Goal: Task Accomplishment & Management: Manage account settings

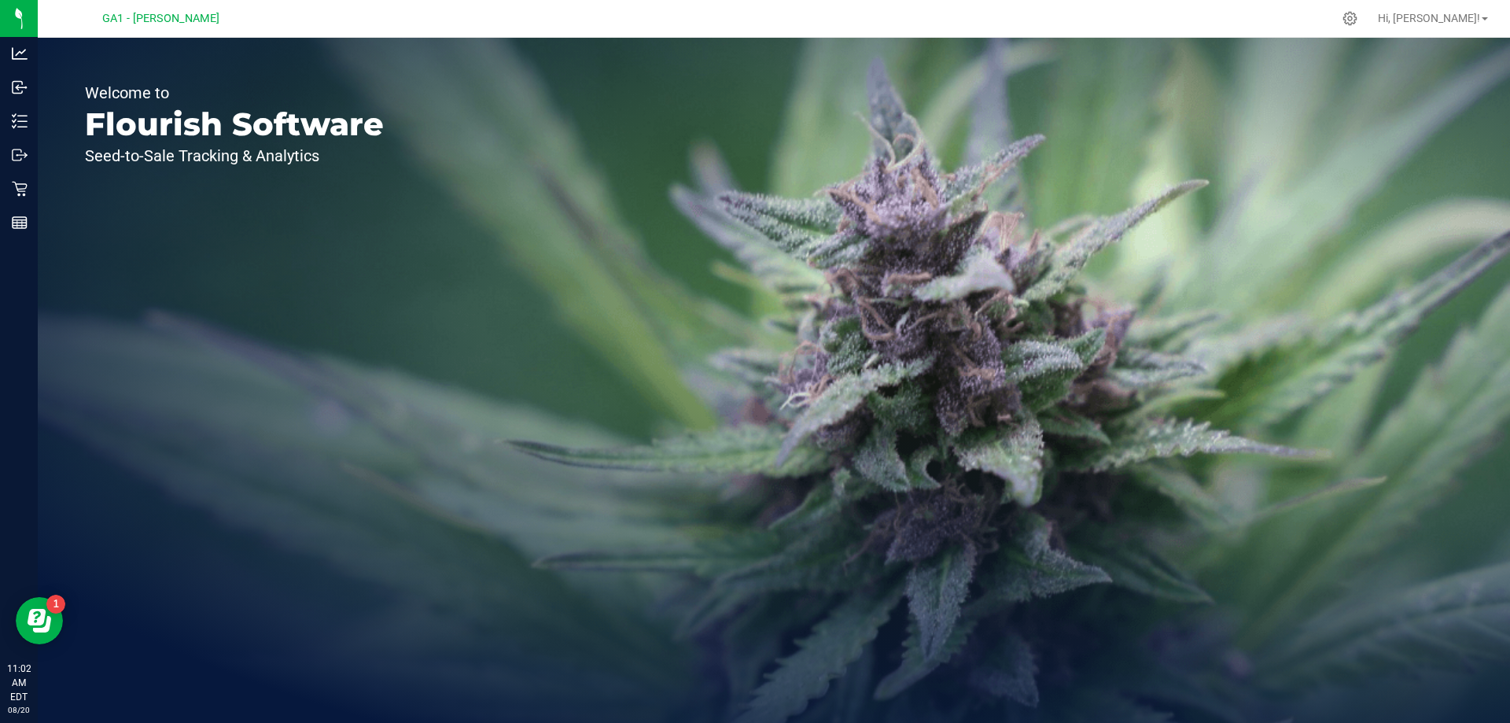
click at [479, 182] on div "Welcome to Flourish Software Seed-to-Sale Tracking & Analytics" at bounding box center [774, 380] width 1472 height 685
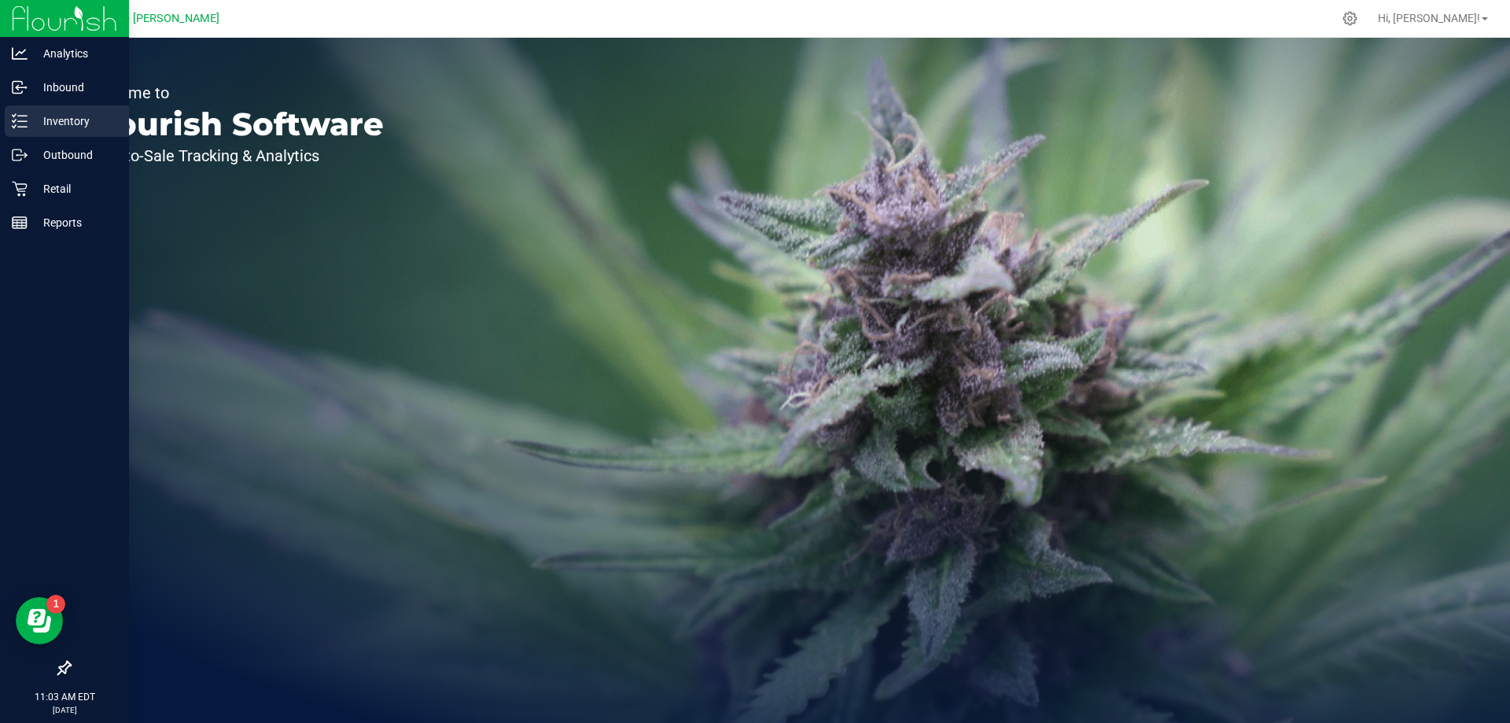
click at [44, 121] on p "Inventory" at bounding box center [75, 121] width 94 height 19
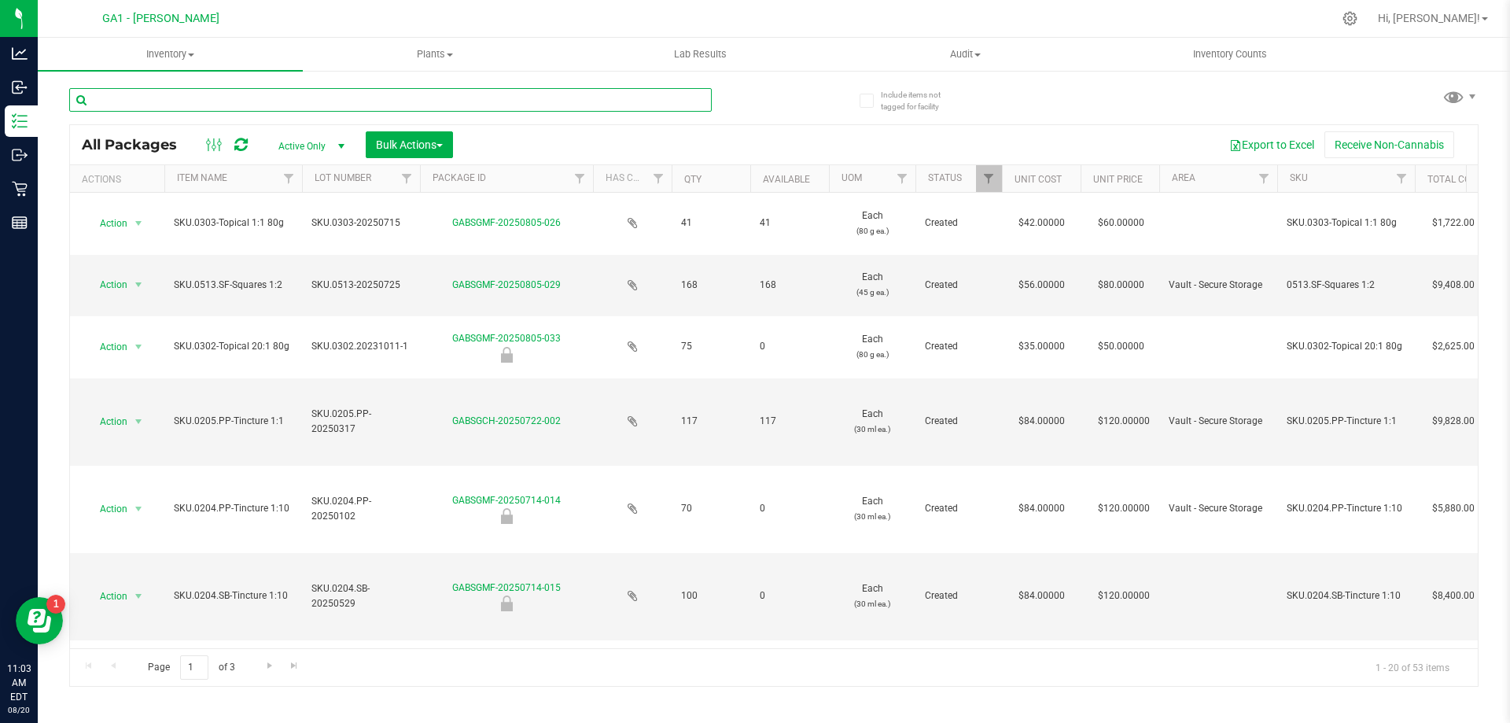
click at [396, 94] on input "text" at bounding box center [390, 100] width 642 height 24
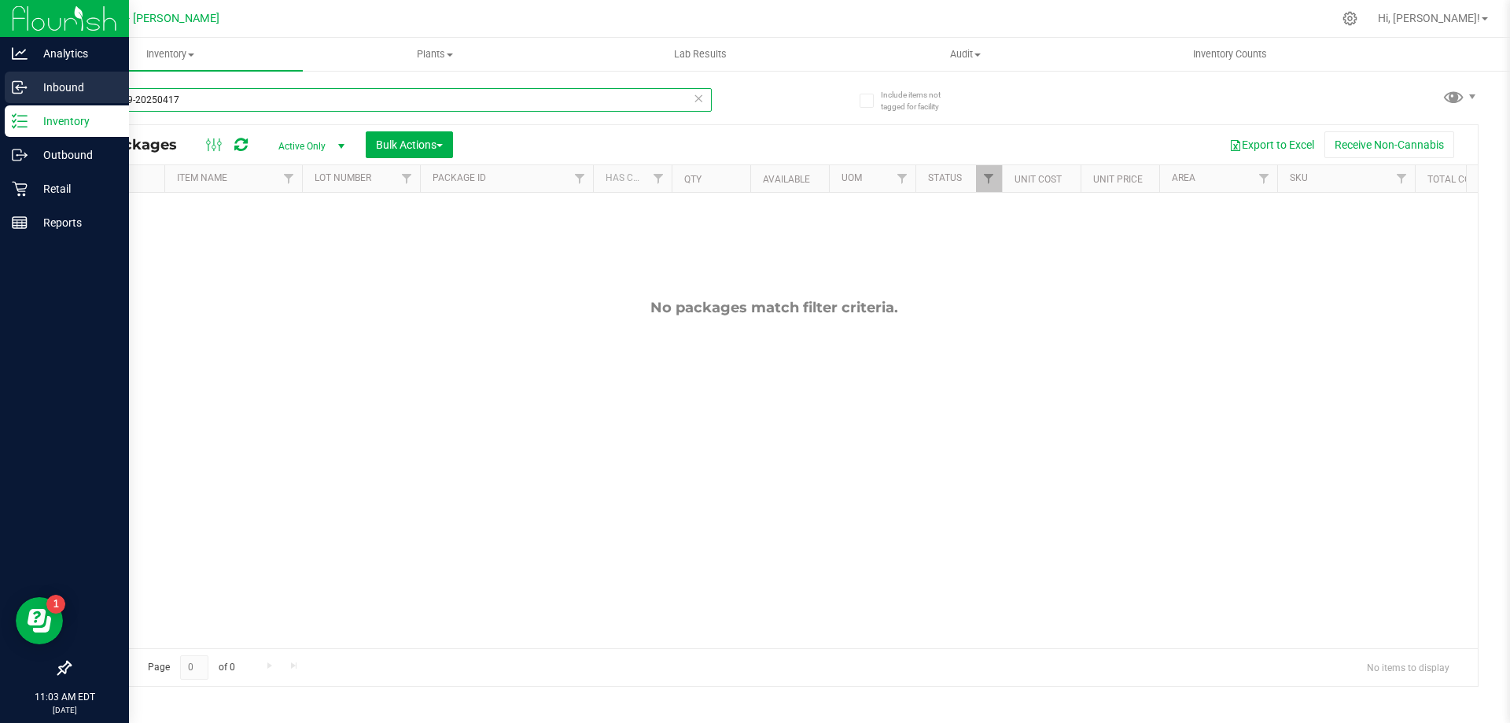
type input "sku.0509-20250417"
click at [20, 76] on div "Inbound" at bounding box center [67, 87] width 124 height 31
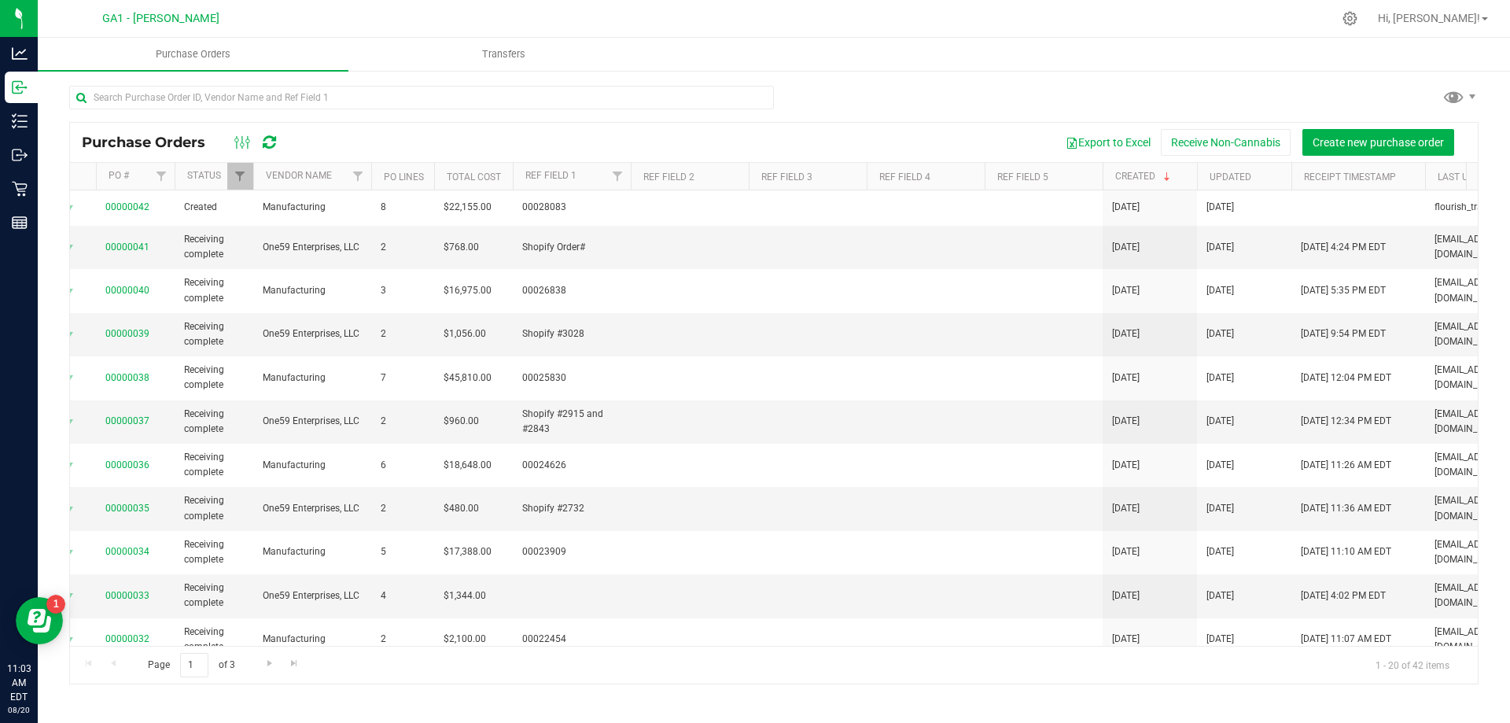
scroll to position [0, 311]
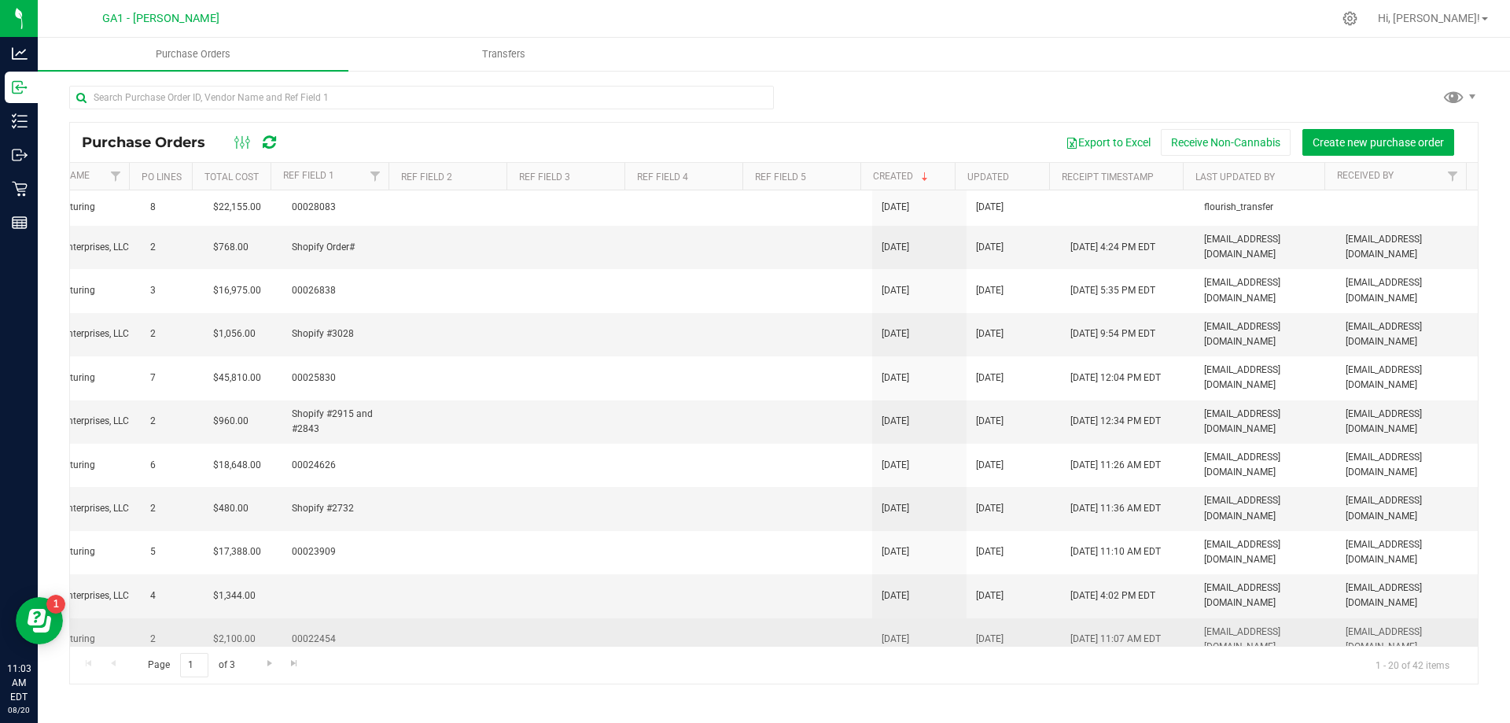
click at [985, 618] on td "[DATE]" at bounding box center [1013, 639] width 94 height 43
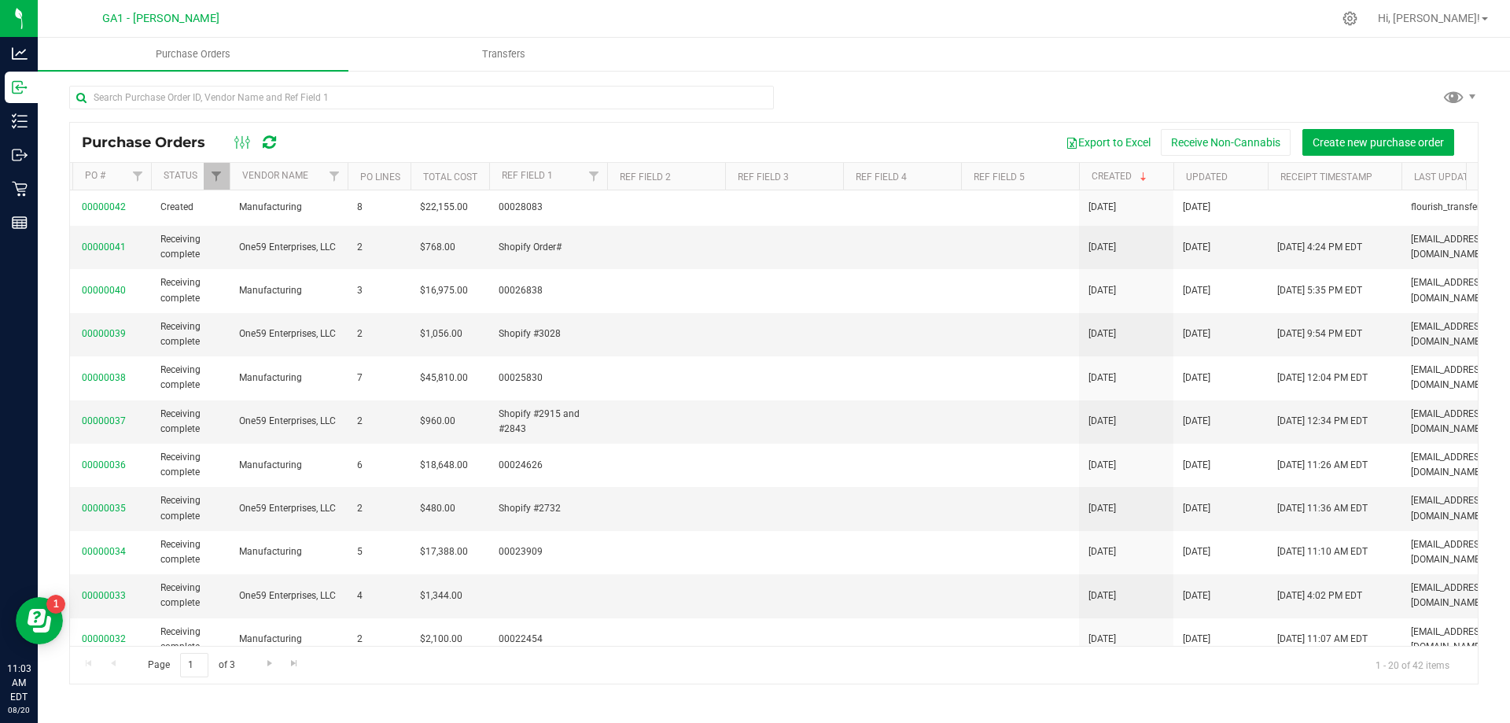
scroll to position [0, 0]
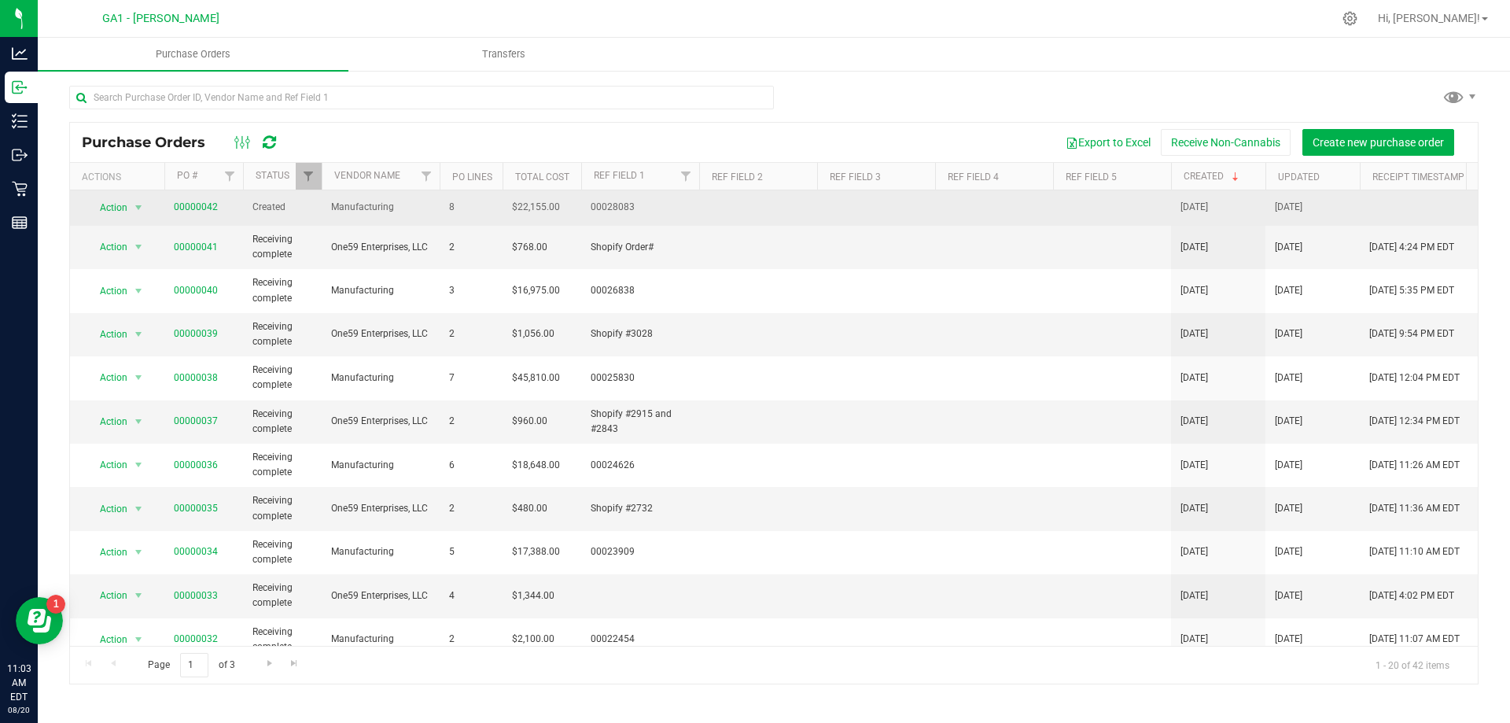
click at [696, 201] on td "00028083" at bounding box center [640, 207] width 118 height 35
click at [201, 198] on td "00000042" at bounding box center [203, 207] width 79 height 35
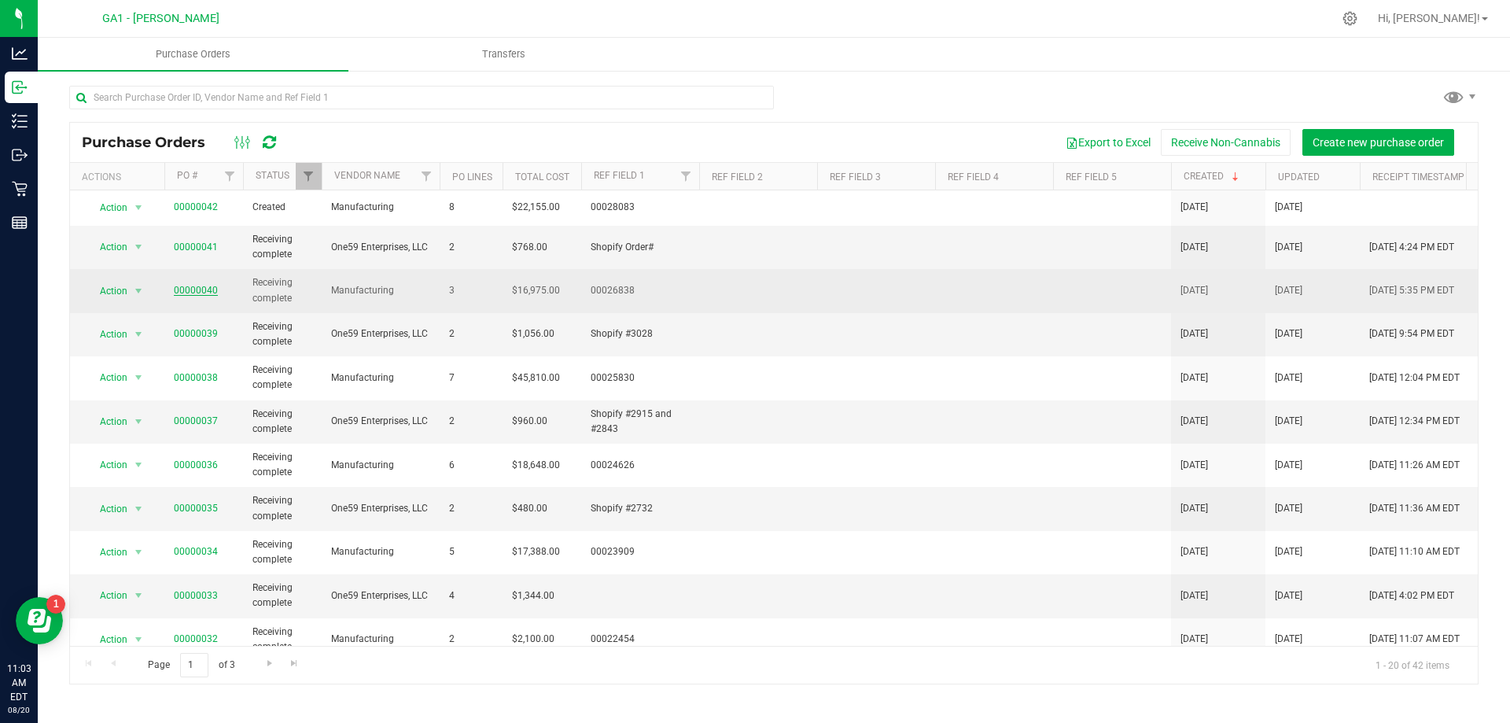
click at [209, 292] on link "00000040" at bounding box center [196, 290] width 44 height 11
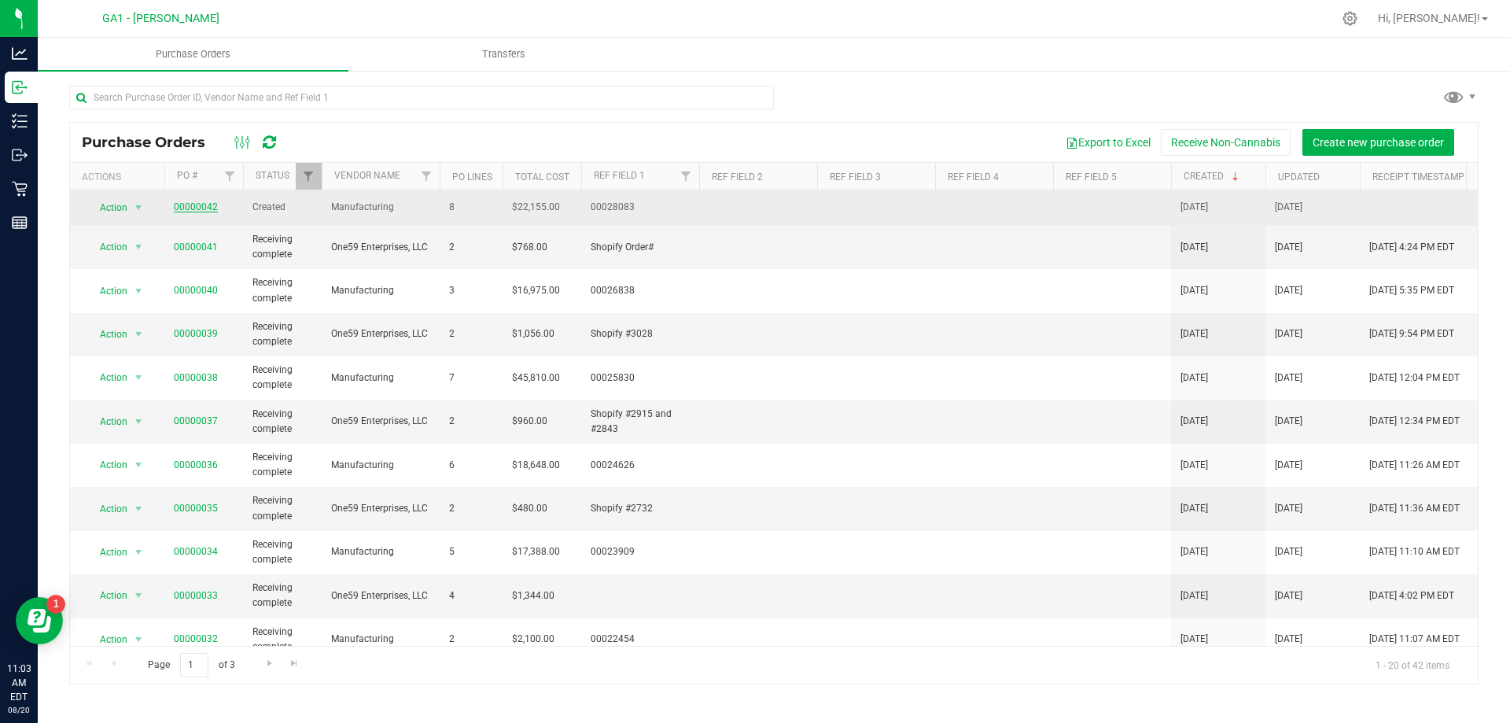
click at [189, 207] on link "00000042" at bounding box center [196, 206] width 44 height 11
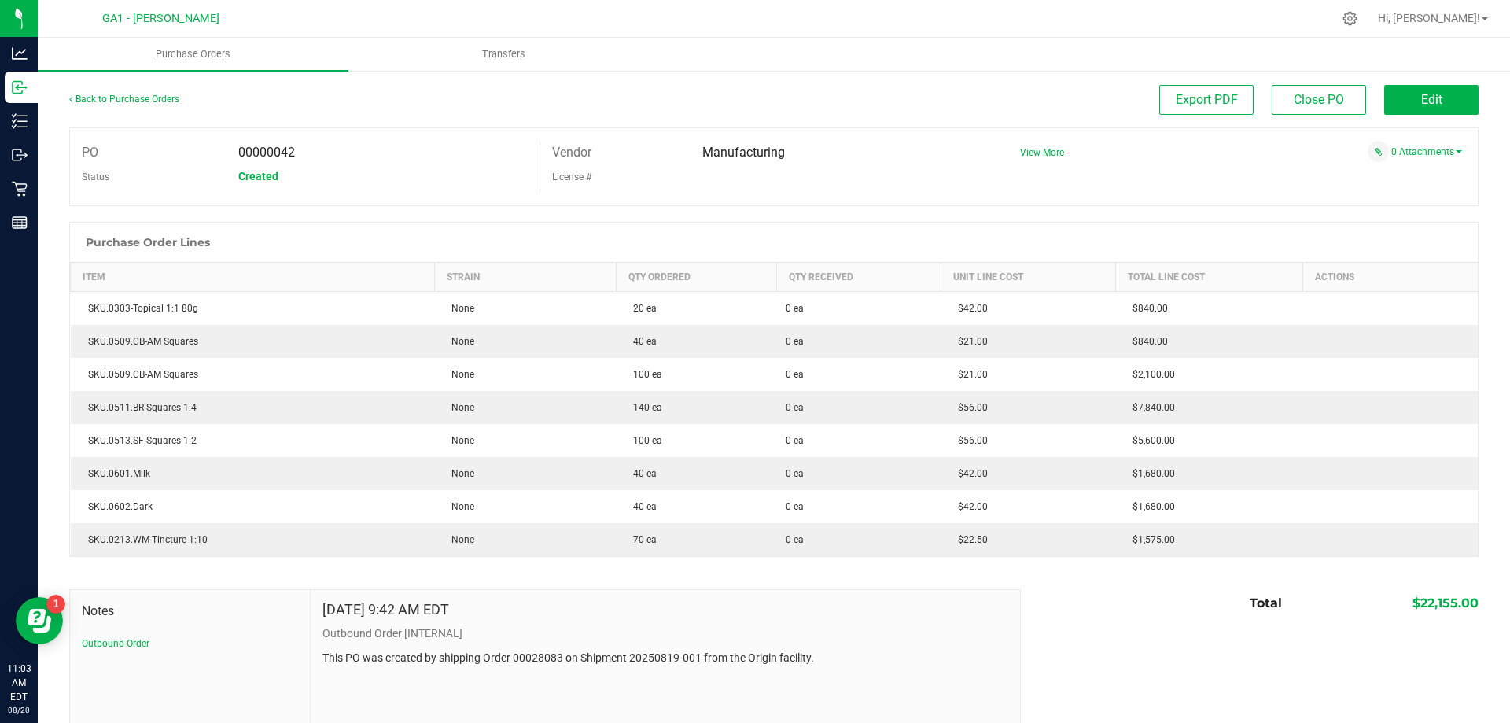
click at [1407, 83] on div "Back to Purchase Orders Export PDF Close PO Edit PO 00000042 Status Created Ven…" at bounding box center [774, 443] width 1472 height 748
click at [1396, 87] on button "Edit" at bounding box center [1431, 100] width 94 height 30
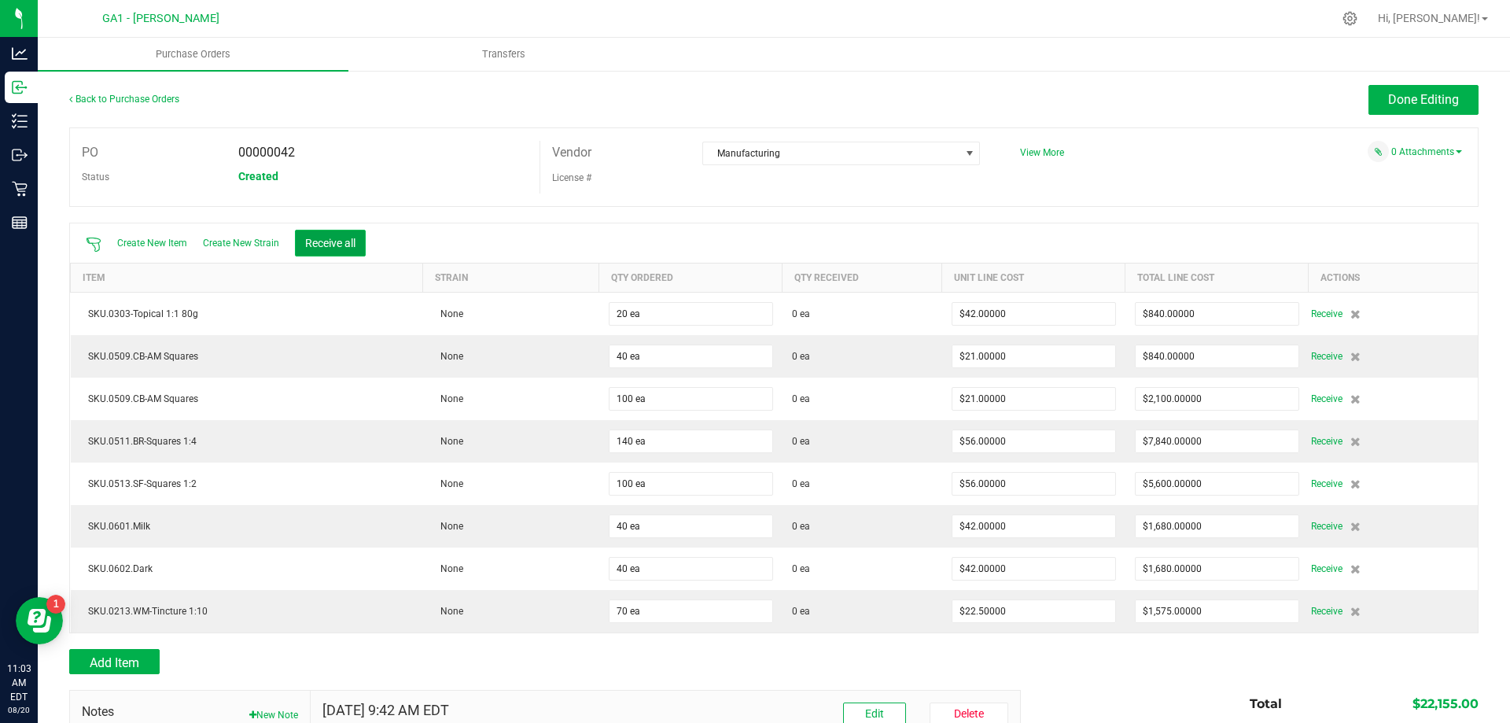
click at [332, 234] on button "Receive all" at bounding box center [330, 243] width 71 height 27
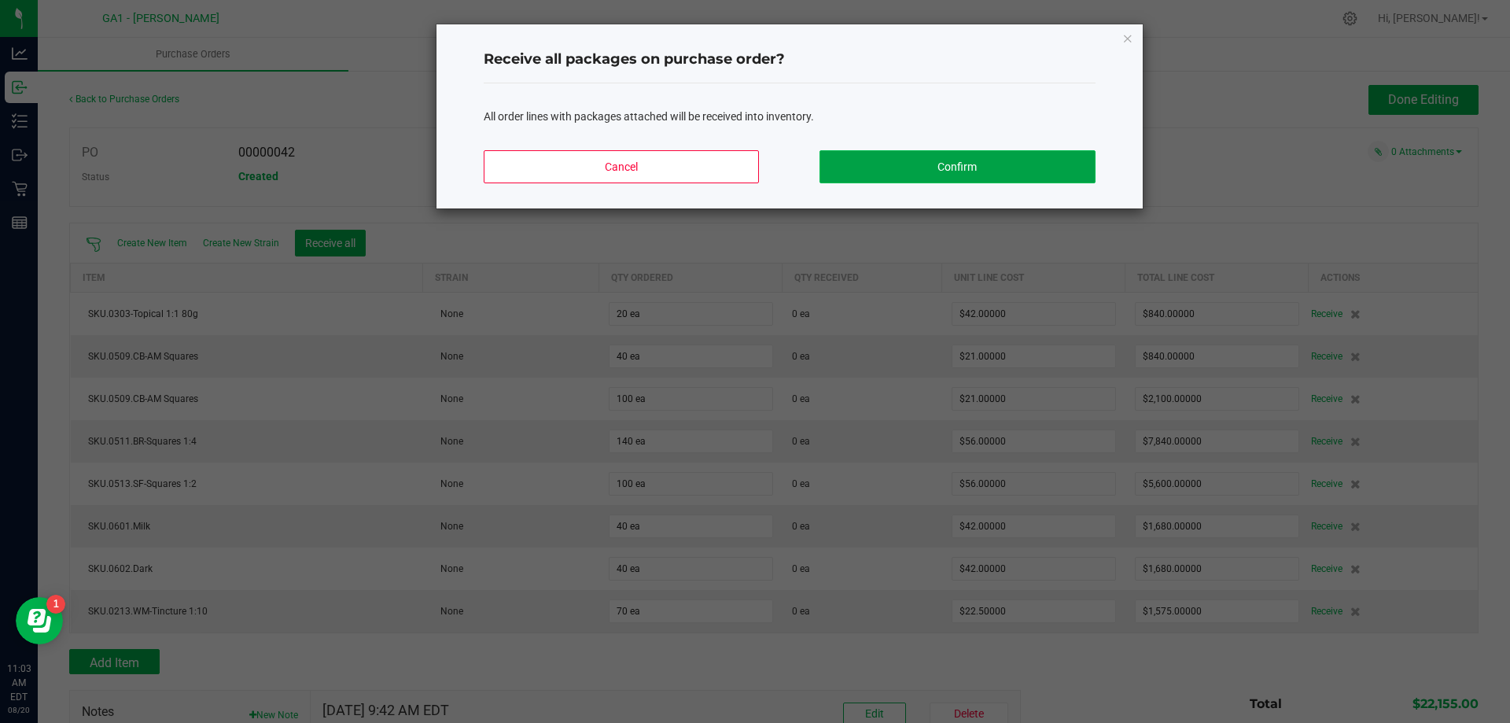
click at [1013, 161] on button "Confirm" at bounding box center [956, 166] width 275 height 33
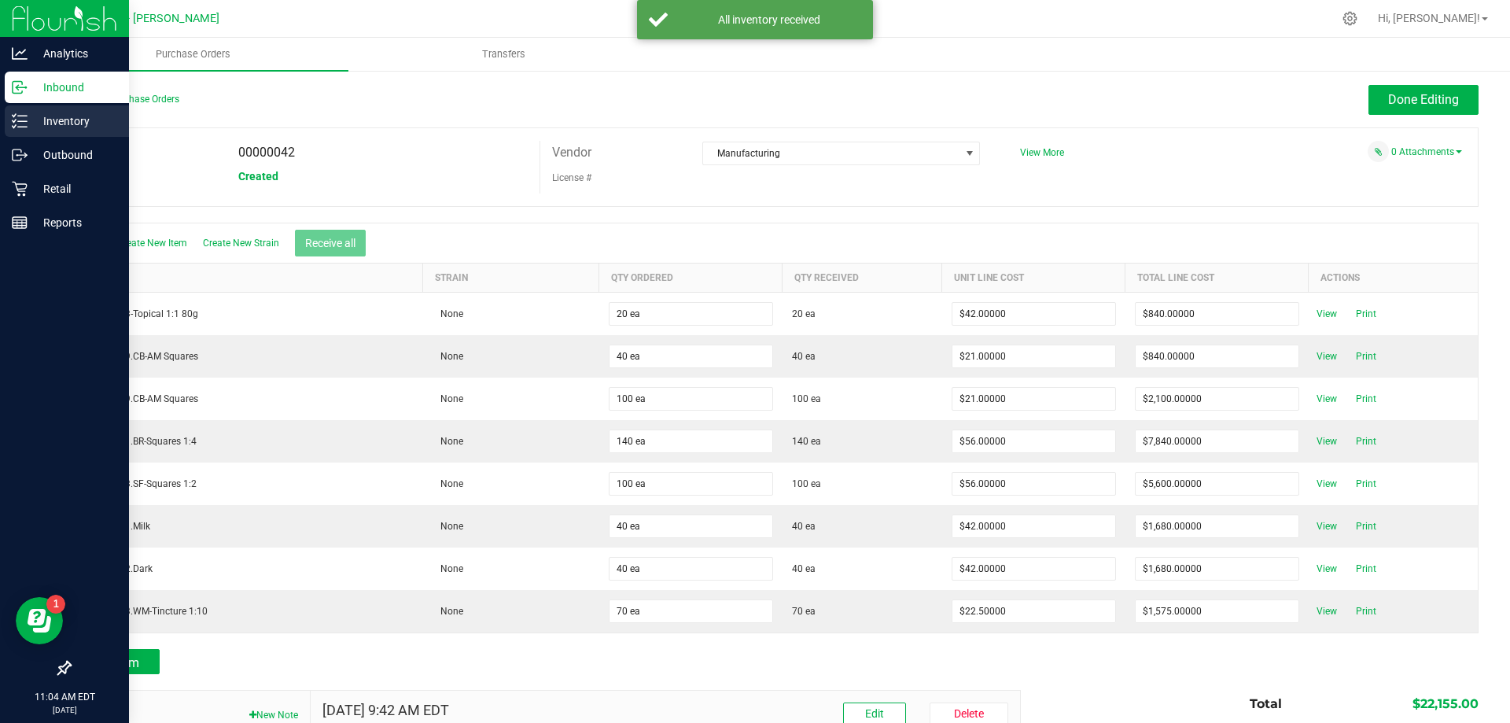
click at [42, 122] on p "Inventory" at bounding box center [75, 121] width 94 height 19
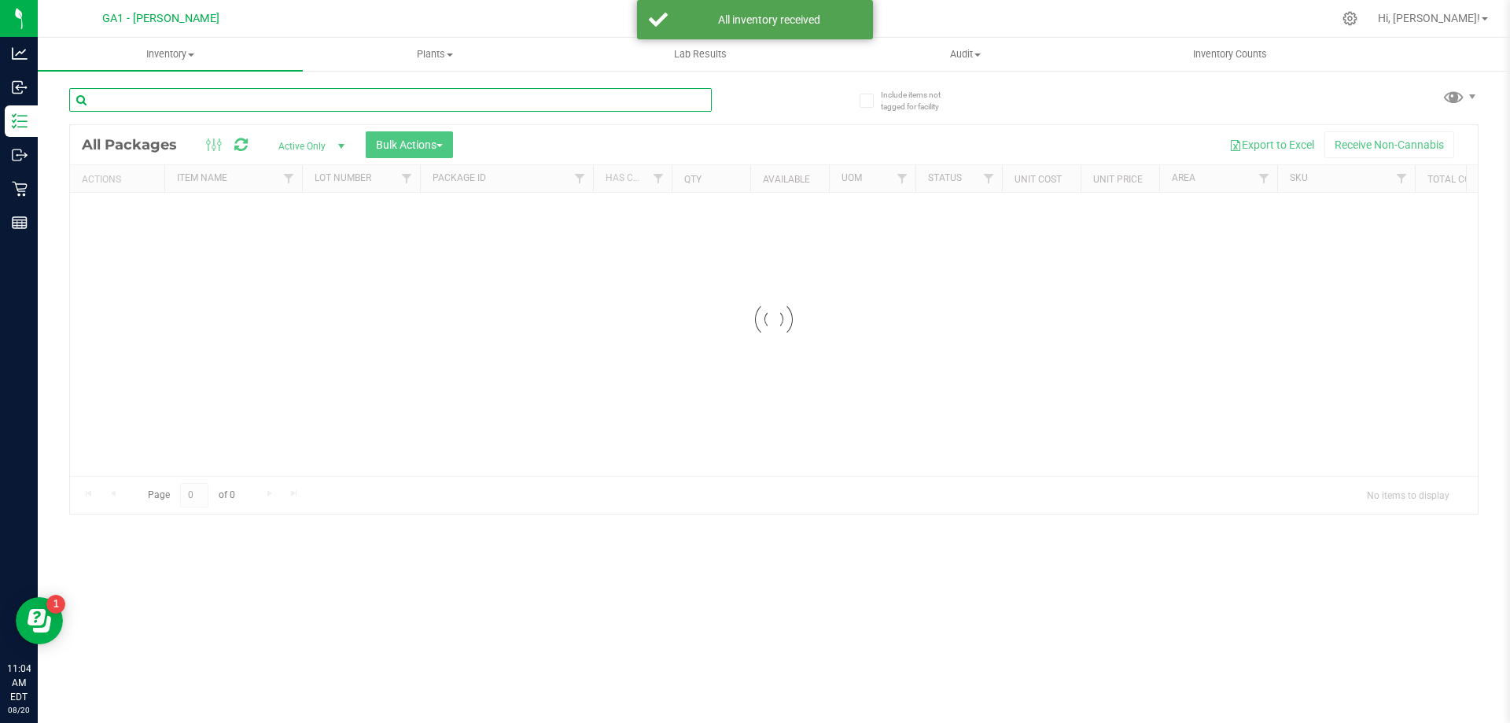
click at [432, 103] on input "text" at bounding box center [390, 100] width 642 height 24
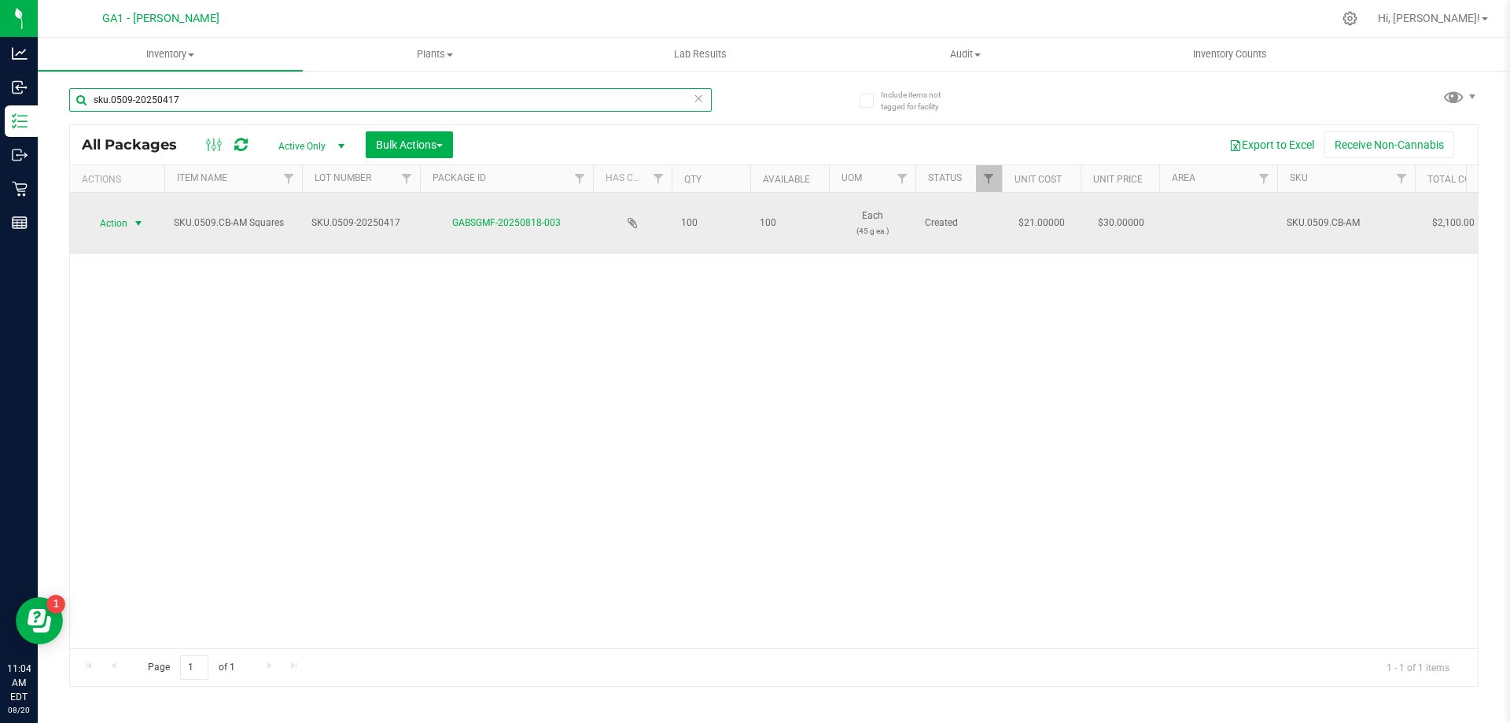
type input "sku.0509-20250417"
click at [131, 219] on span "select" at bounding box center [139, 223] width 20 height 22
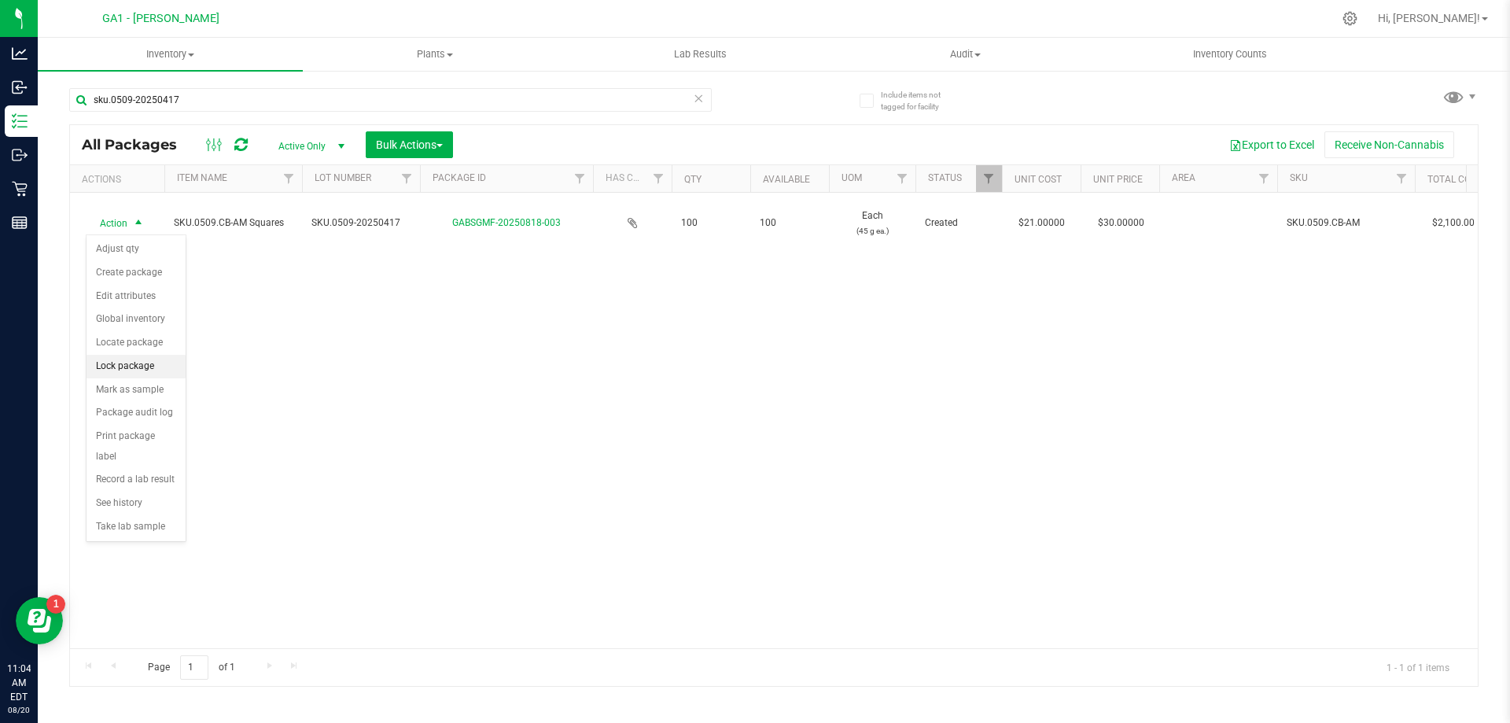
click at [123, 360] on li "Lock package" at bounding box center [136, 367] width 99 height 24
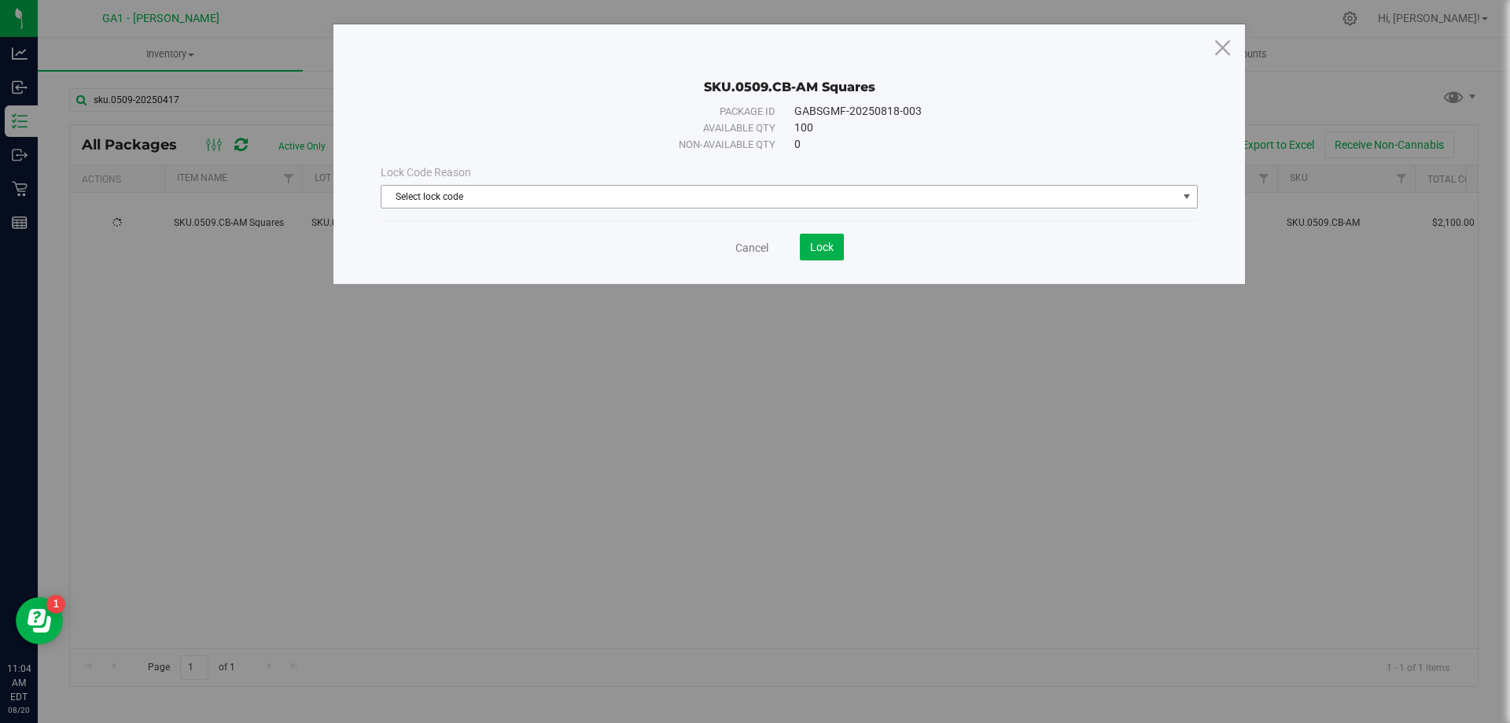
click at [730, 206] on span "Select lock code" at bounding box center [779, 197] width 796 height 22
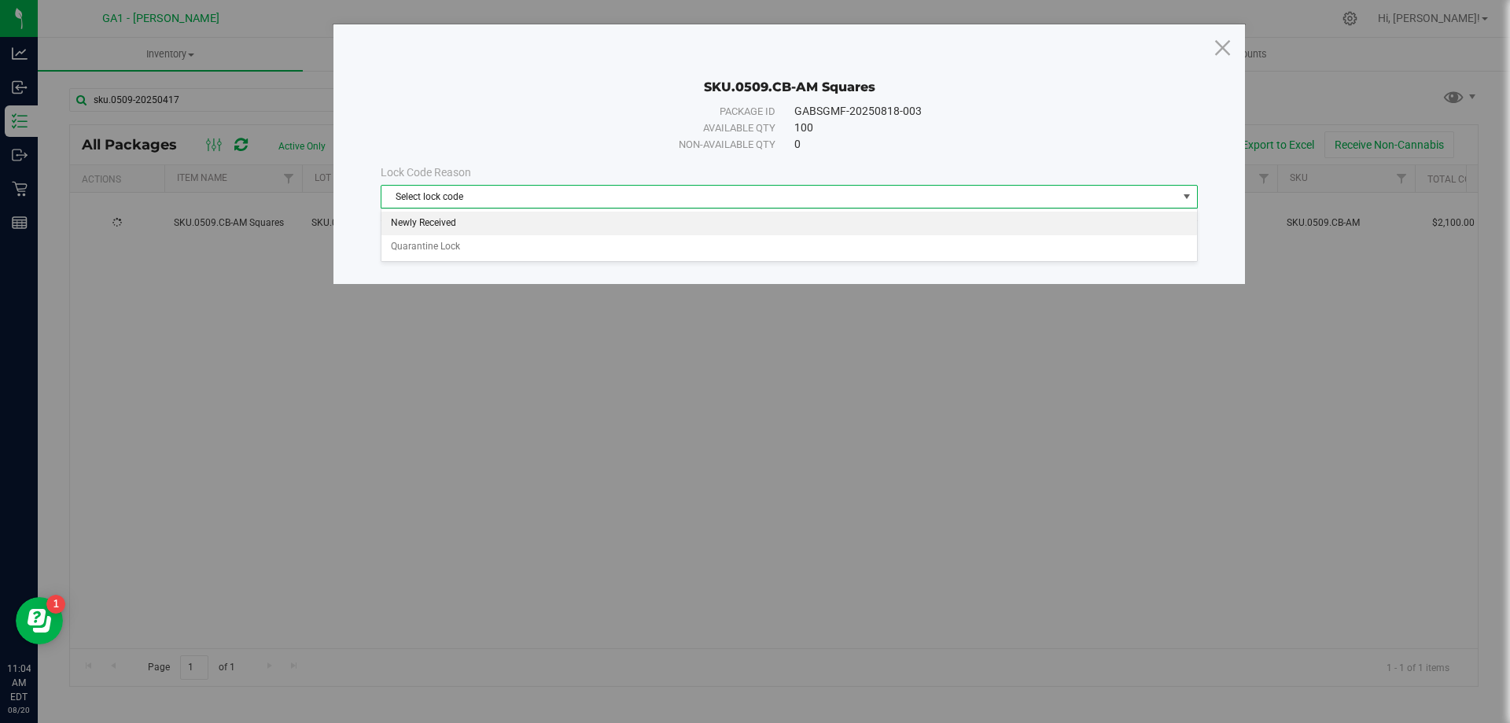
click at [655, 223] on li "Newly Received" at bounding box center [788, 224] width 815 height 24
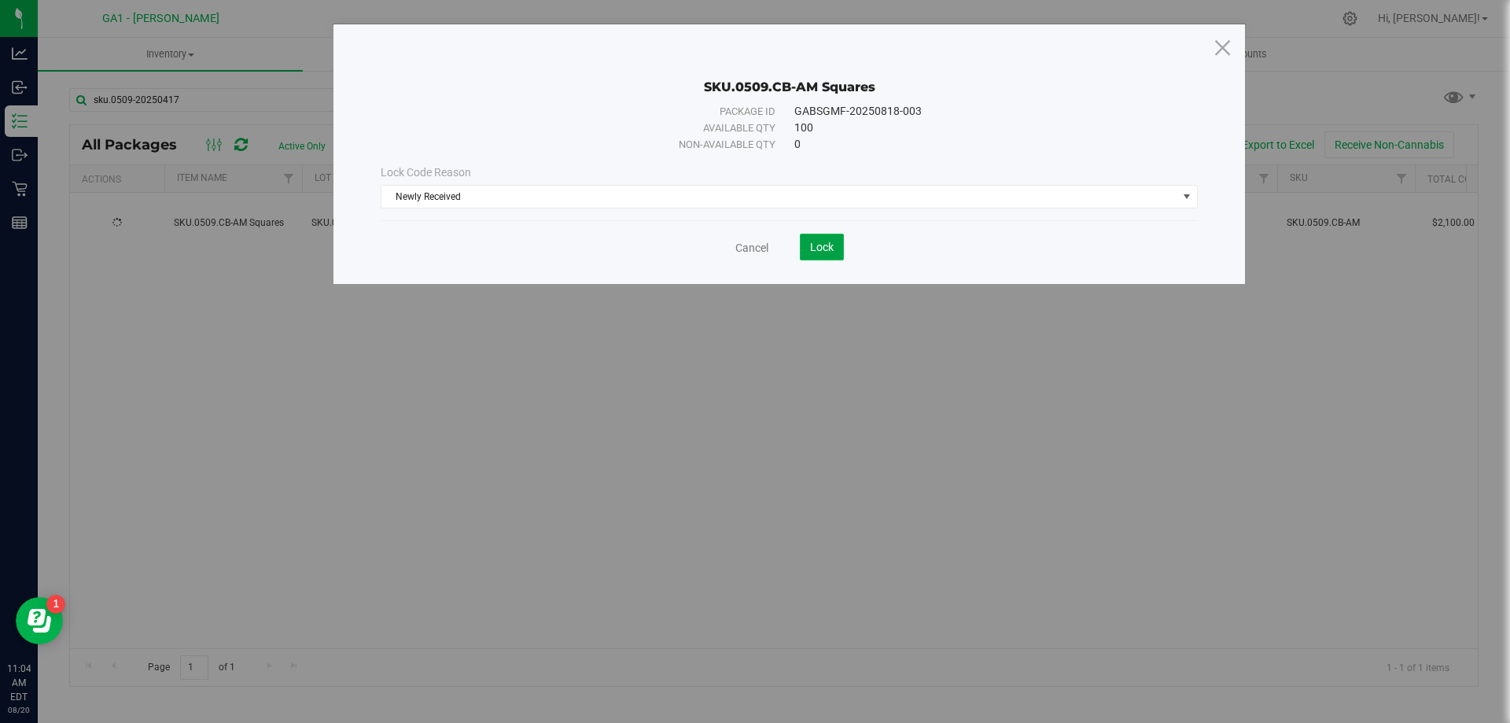
click at [825, 250] on span "Lock" at bounding box center [822, 247] width 24 height 13
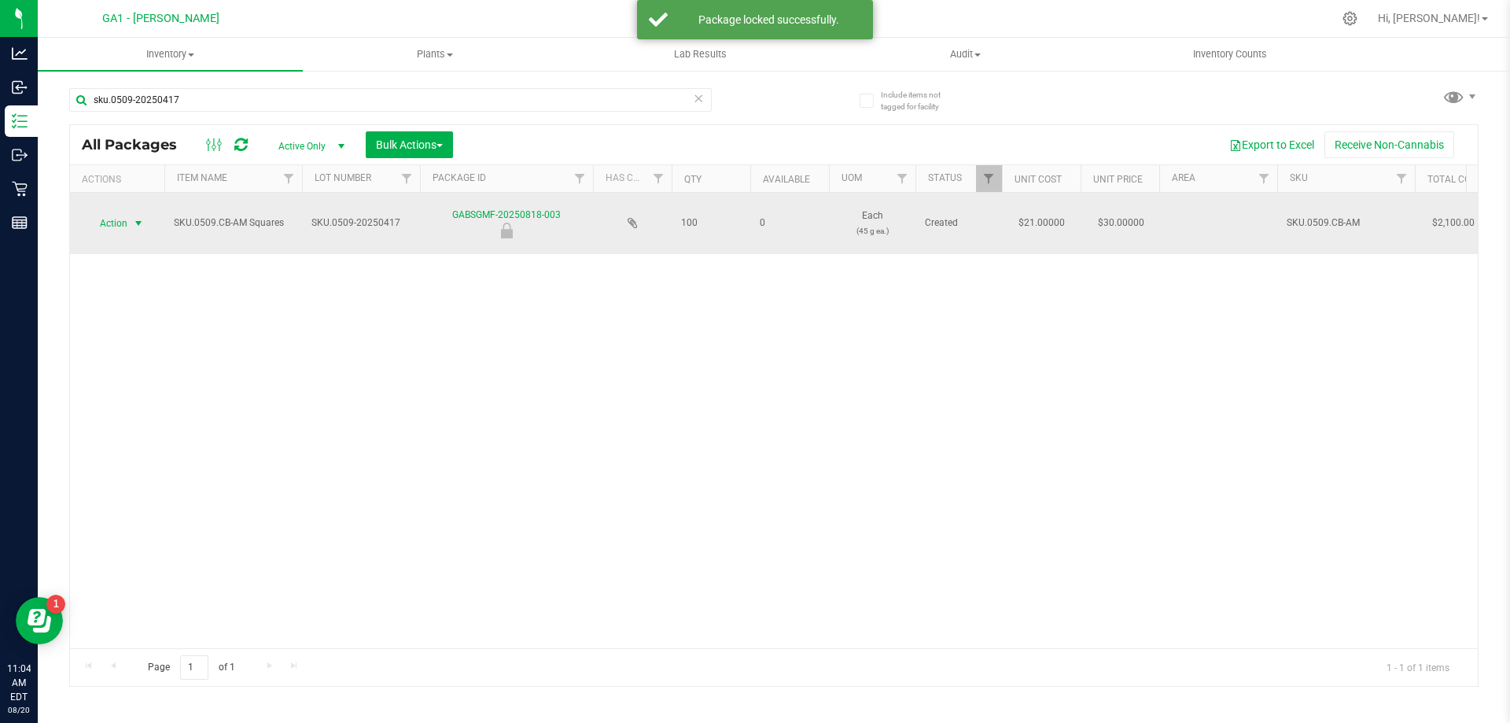
click at [134, 221] on span "select" at bounding box center [138, 223] width 13 height 13
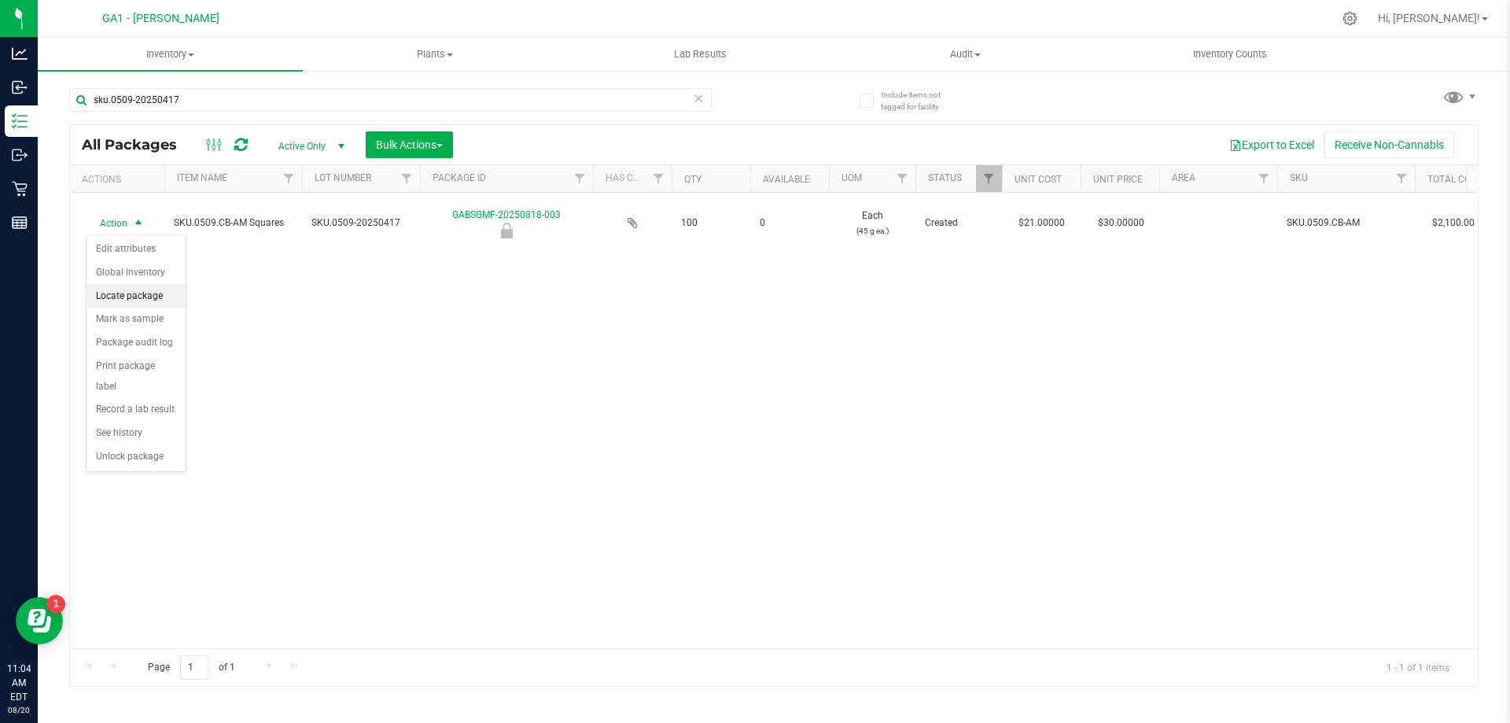
click at [120, 285] on li "Locate package" at bounding box center [136, 297] width 99 height 24
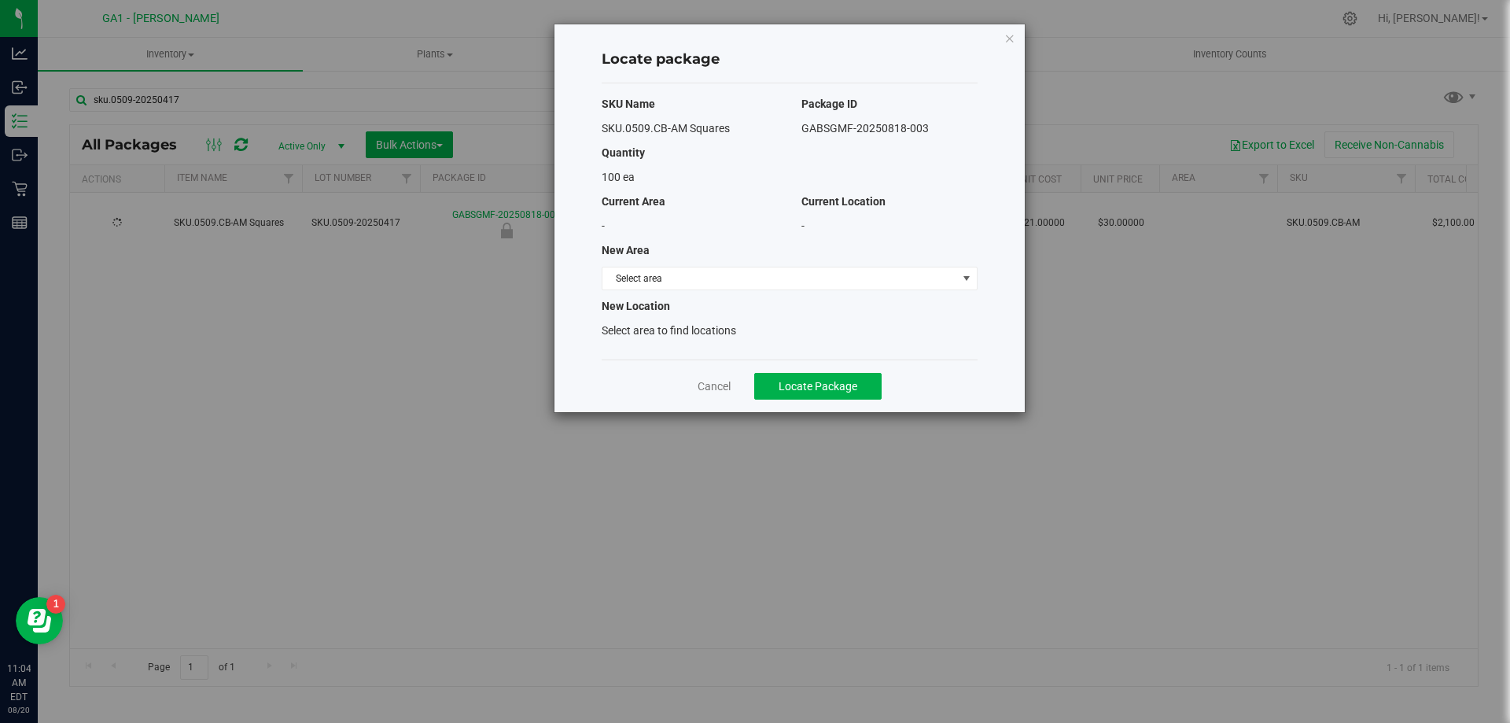
click at [657, 293] on div "SKU Name Package ID SKU.0509.CB-AM Squares GABSGMF-20250818-003 Quantity 100 ea…" at bounding box center [790, 221] width 376 height 276
click at [659, 276] on span "Select area" at bounding box center [779, 278] width 355 height 22
click at [649, 328] on li "Vault - Secure Storage" at bounding box center [789, 329] width 374 height 24
click at [841, 386] on span "Locate Package" at bounding box center [818, 386] width 79 height 13
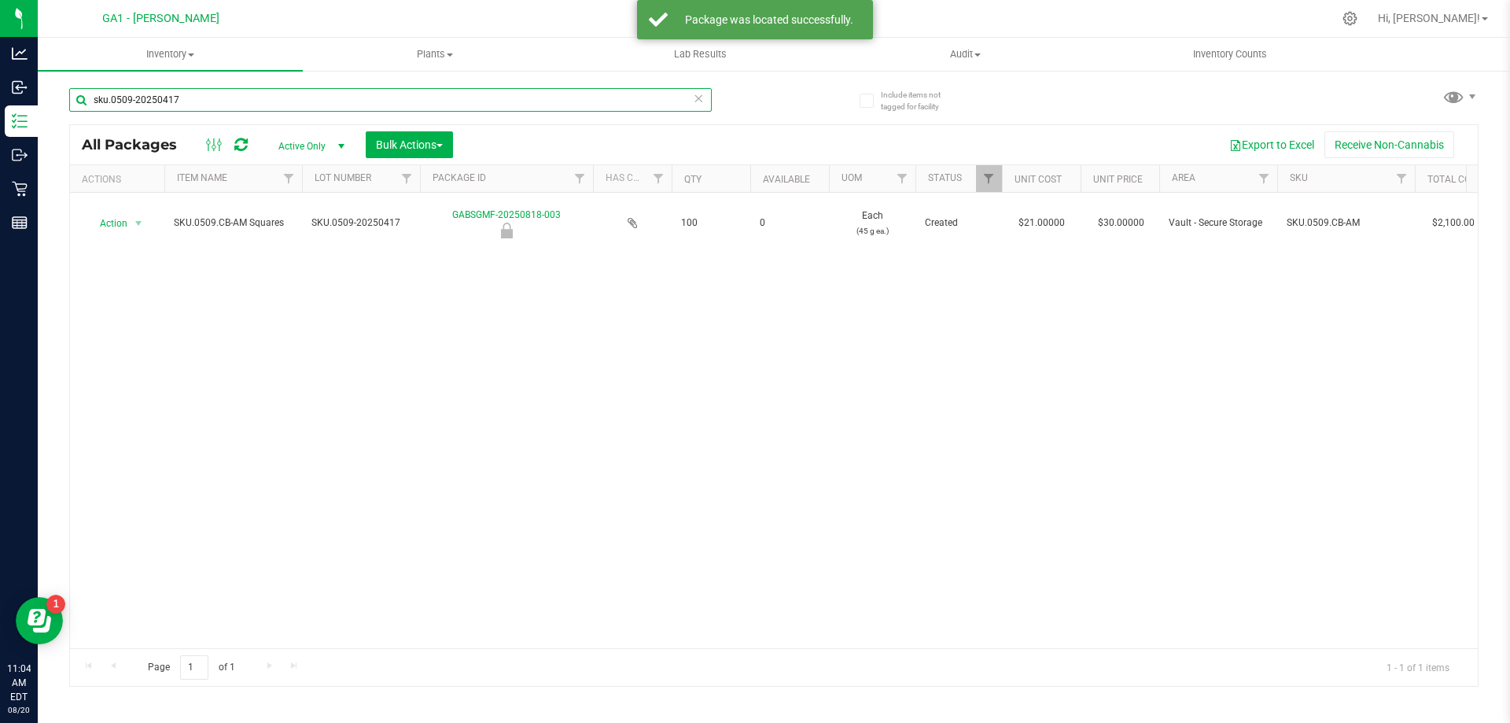
click at [338, 93] on input "sku.0509-20250417" at bounding box center [390, 100] width 642 height 24
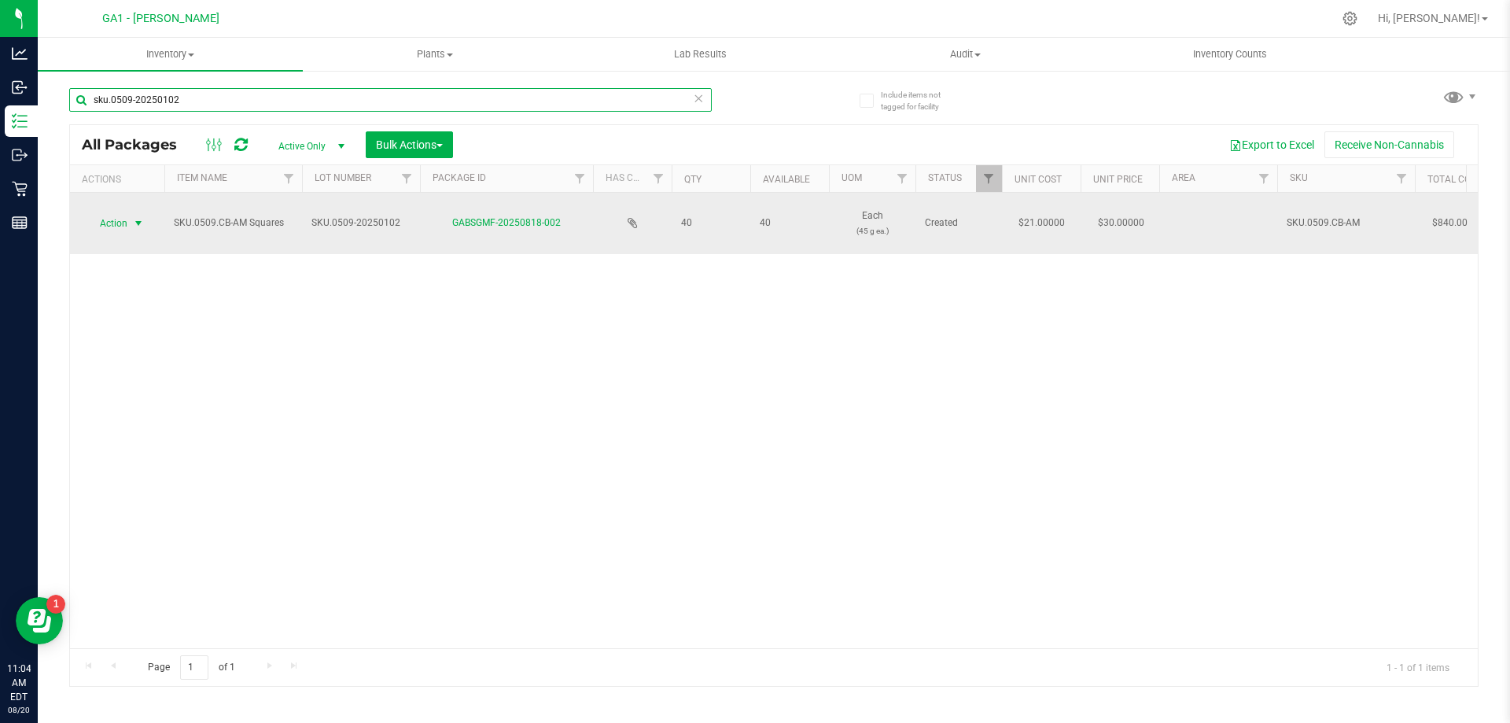
type input "sku.0509-20250102"
click at [136, 225] on span "select" at bounding box center [138, 223] width 13 height 13
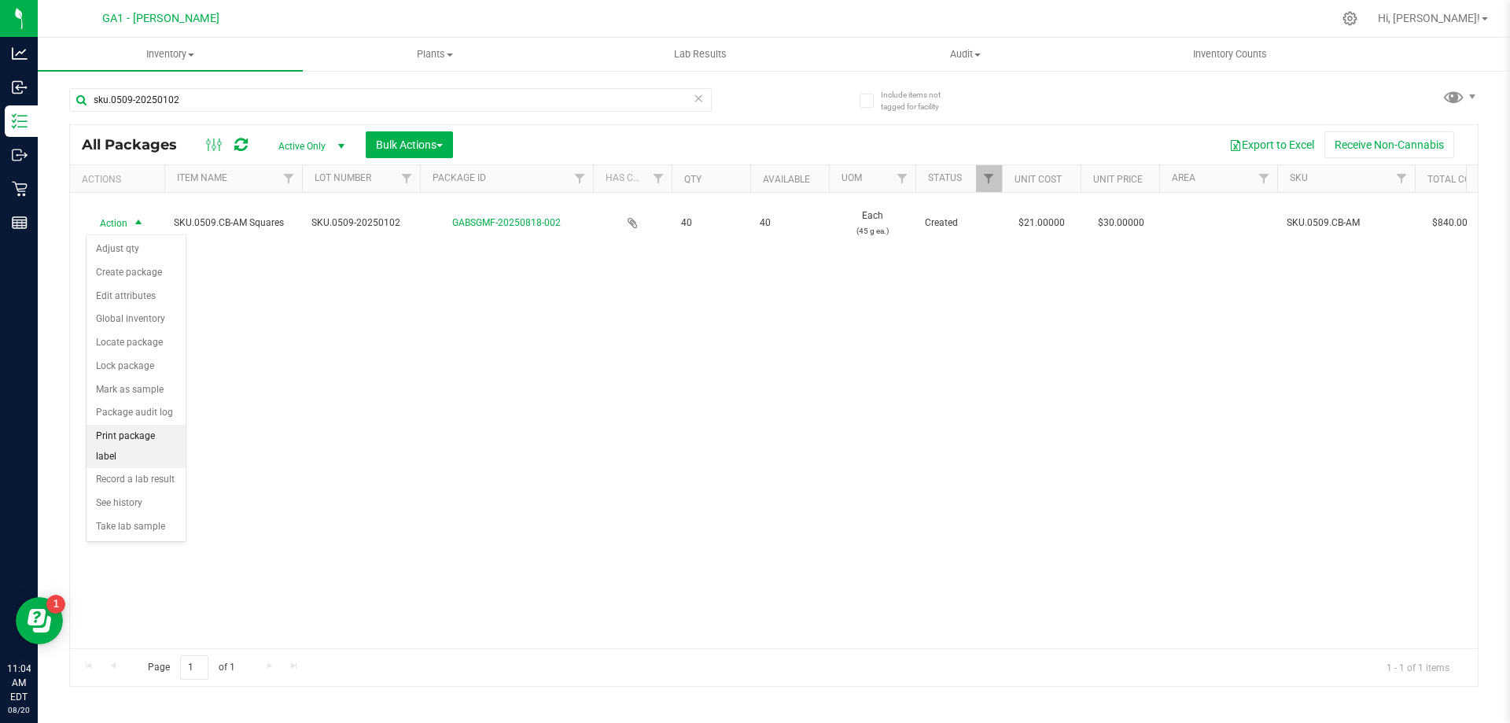
click at [168, 436] on li "Print package label" at bounding box center [136, 446] width 99 height 43
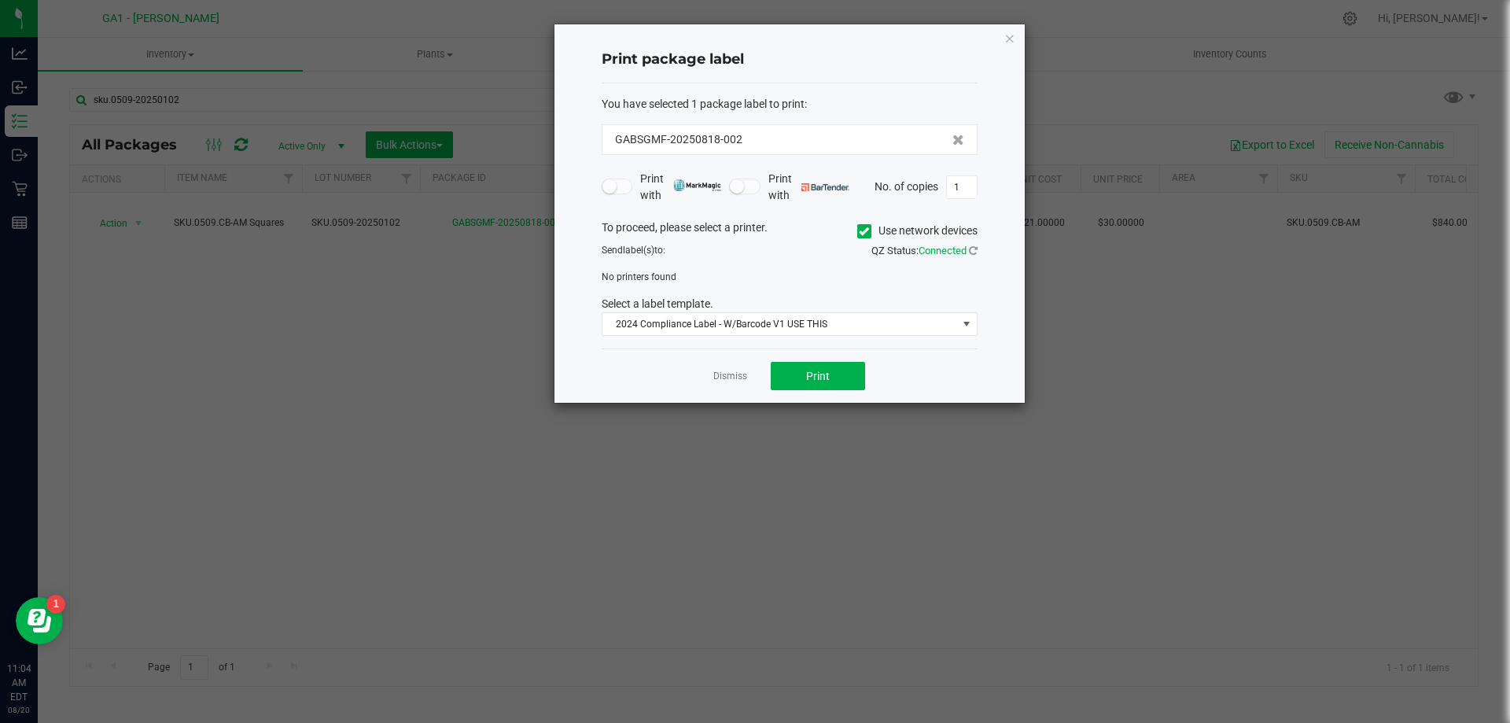
click at [867, 231] on icon at bounding box center [864, 231] width 10 height 0
click at [0, 0] on input "Use network devices" at bounding box center [0, 0] width 0 height 0
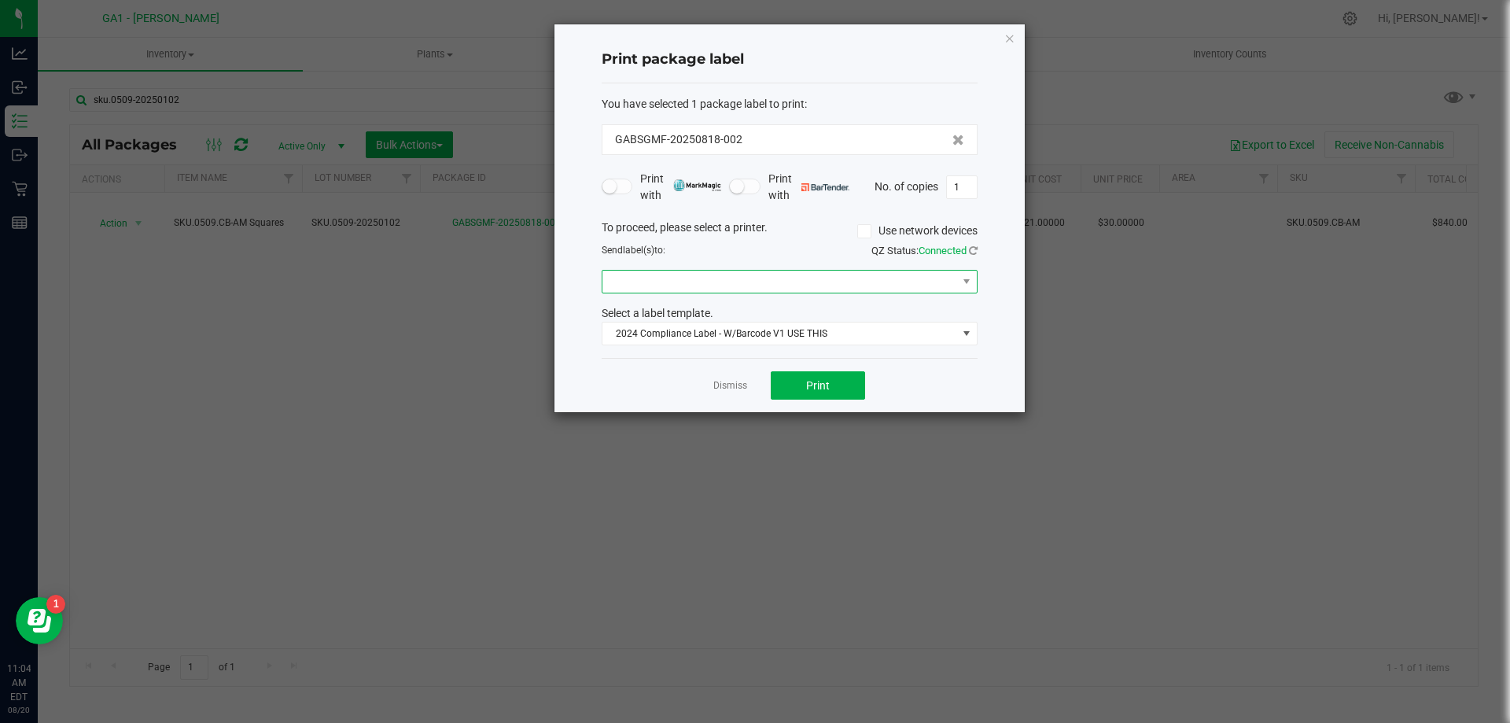
click at [801, 274] on span at bounding box center [779, 282] width 355 height 22
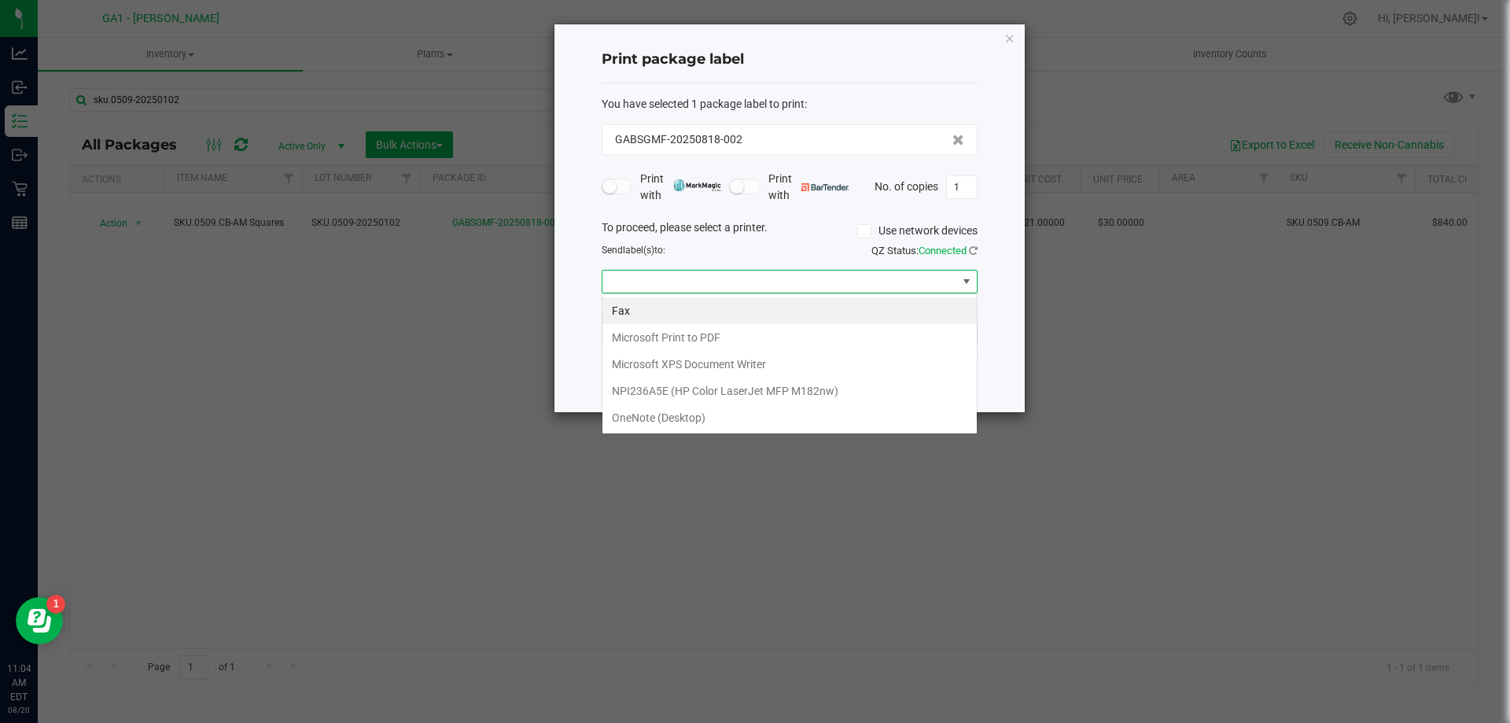
scroll to position [24, 376]
click at [777, 395] on M182nw\) "NPI236A5E (HP Color LaserJet MFP M182nw)" at bounding box center [789, 390] width 374 height 27
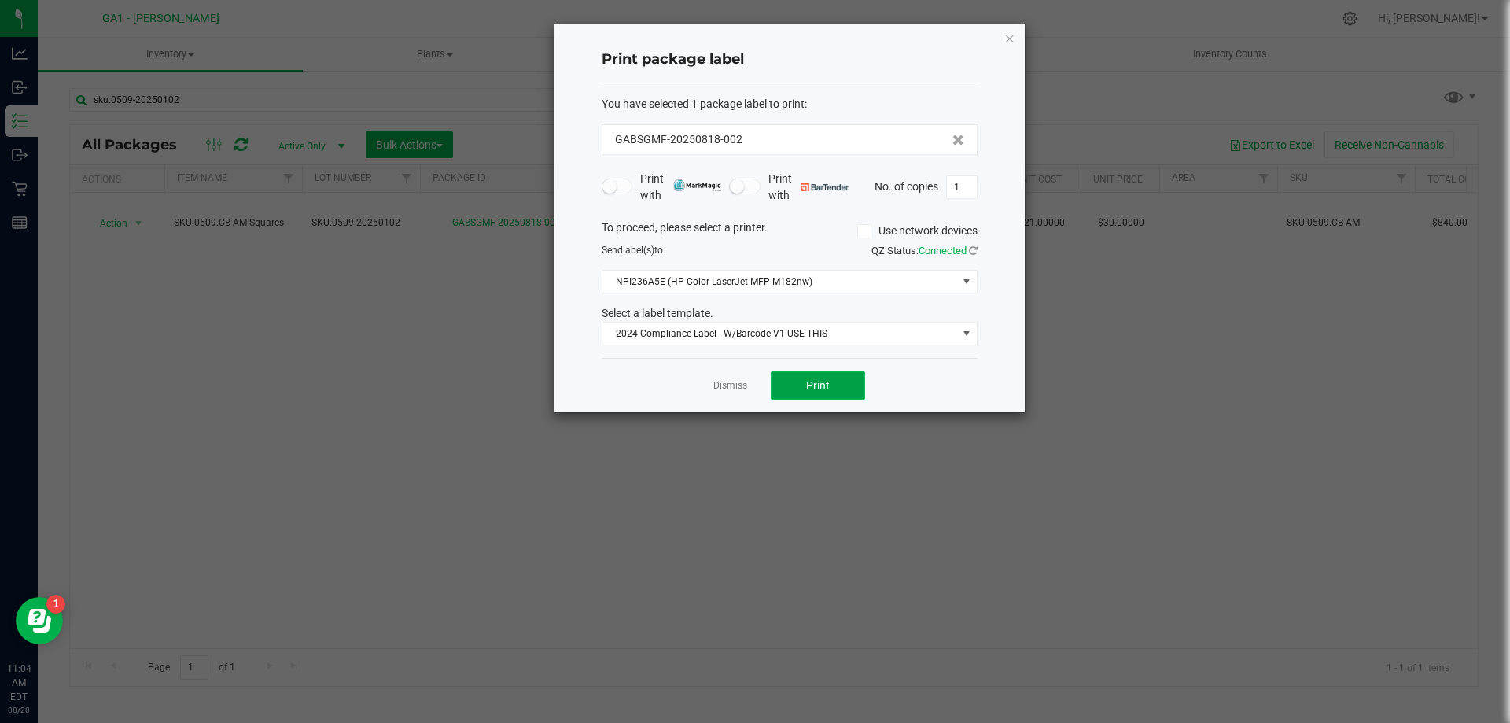
click at [833, 380] on button "Print" at bounding box center [818, 385] width 94 height 28
click at [1007, 37] on icon "button" at bounding box center [1009, 37] width 11 height 19
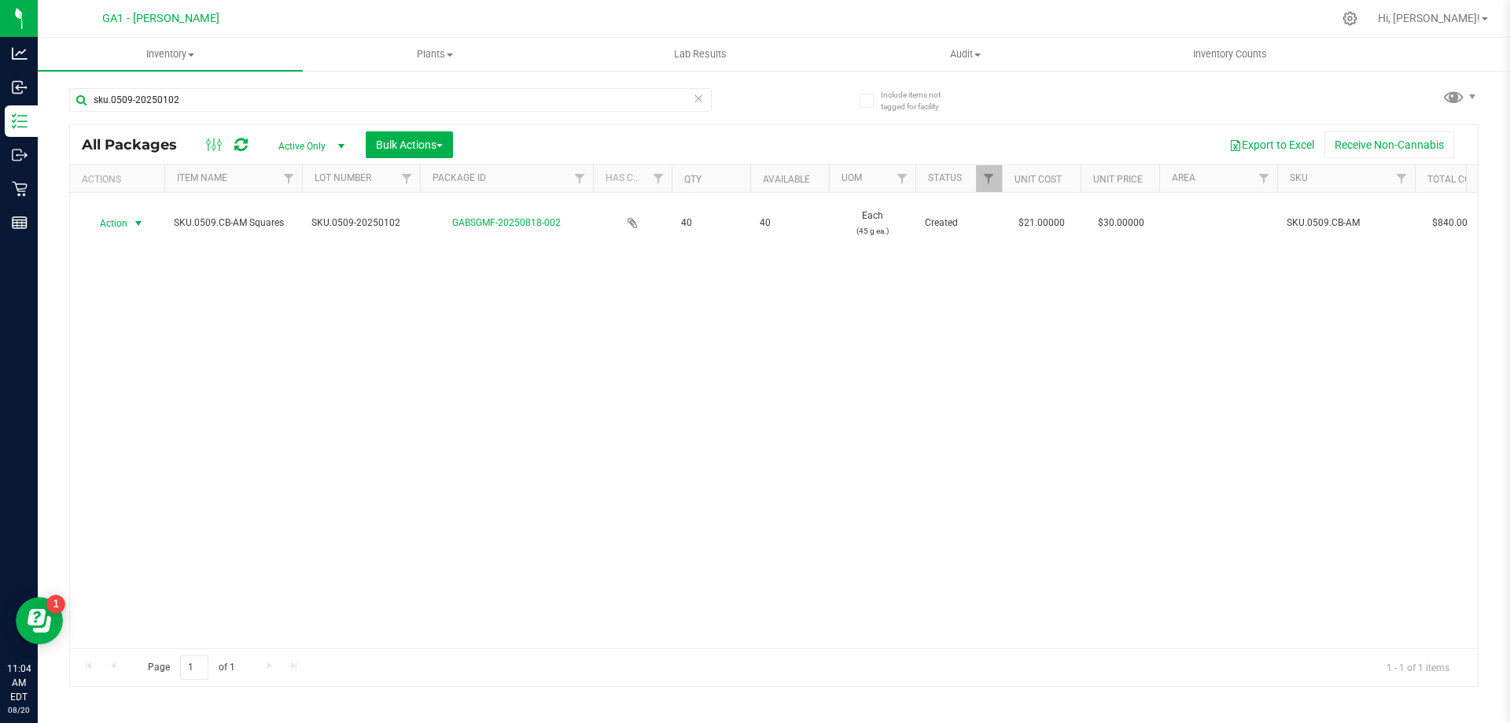
click at [864, 428] on div "Action Action Adjust qty Create package Edit attributes Global inventory Locate…" at bounding box center [774, 420] width 1408 height 455
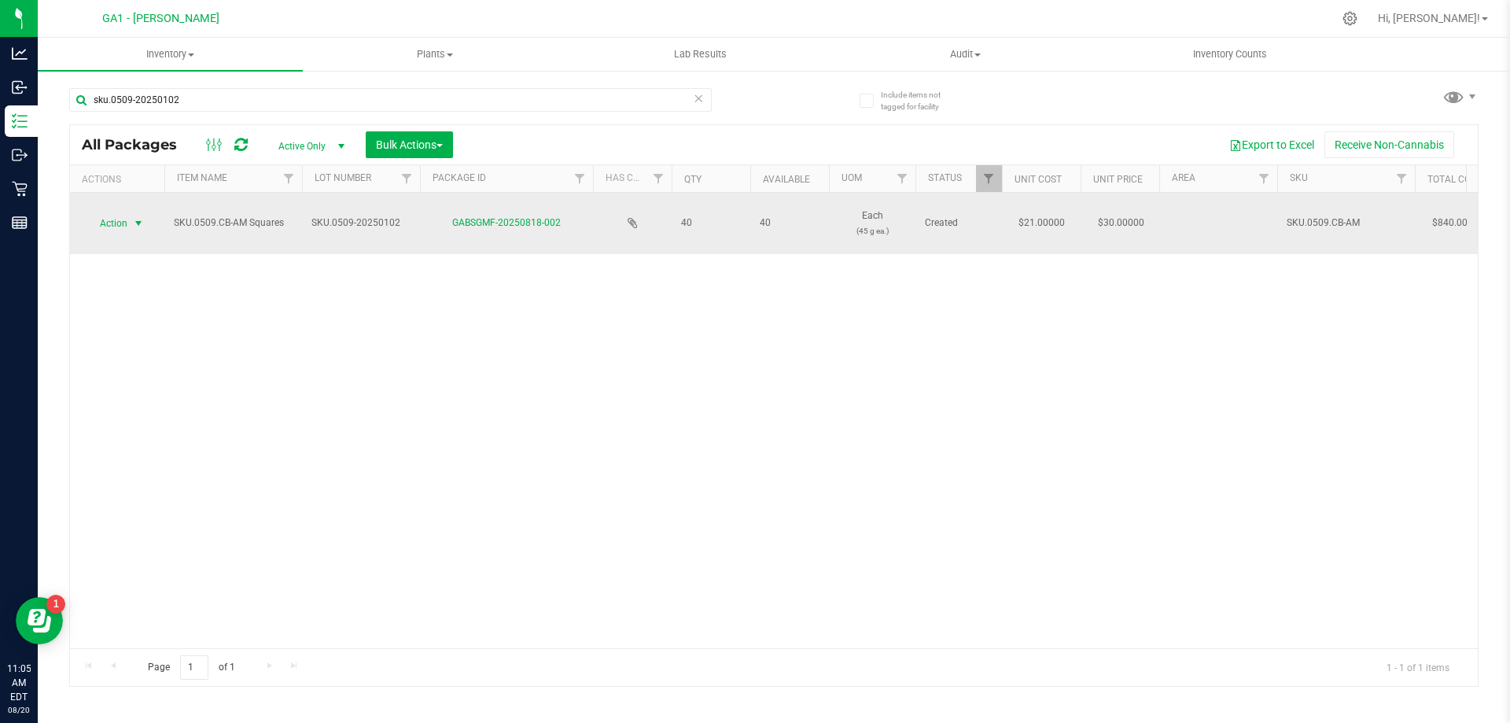
click at [141, 219] on span "select" at bounding box center [138, 223] width 13 height 13
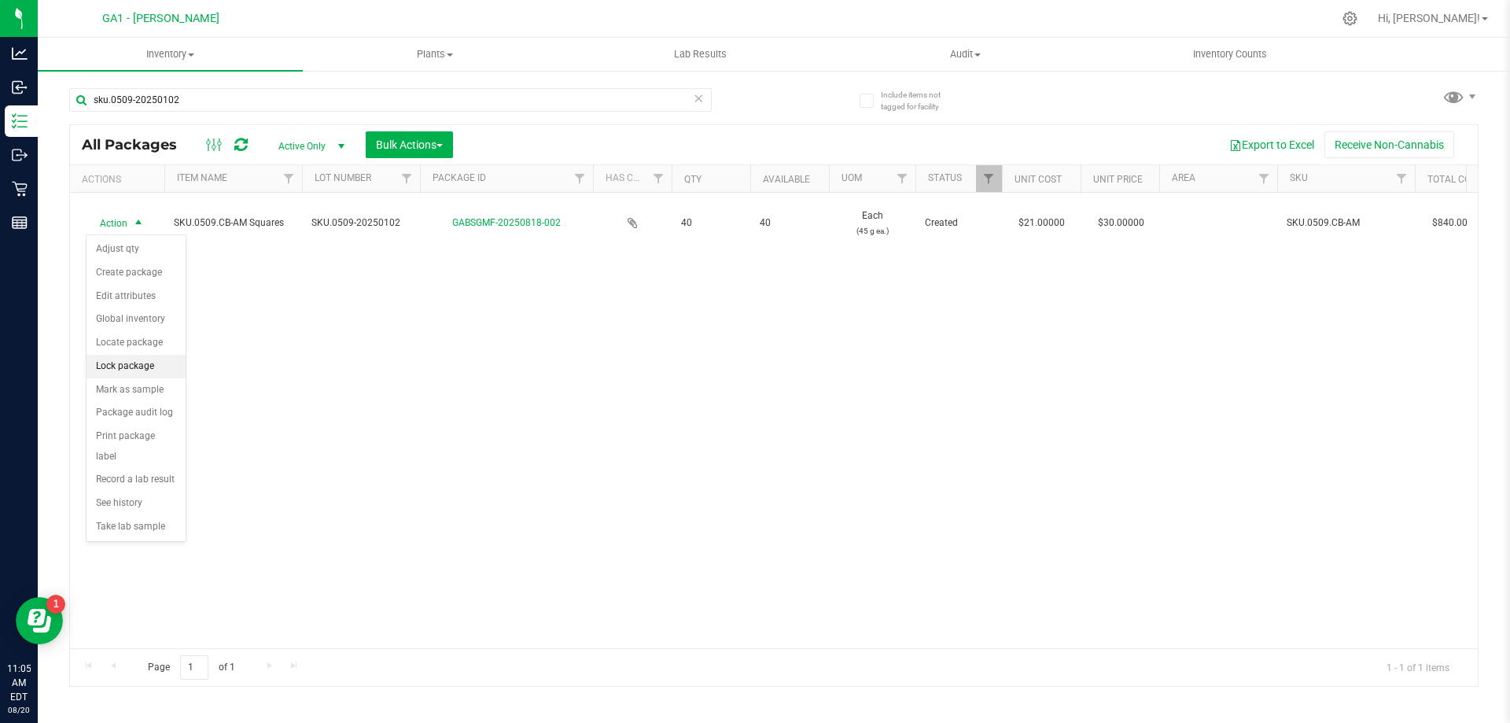
click at [137, 368] on li "Lock package" at bounding box center [136, 367] width 99 height 24
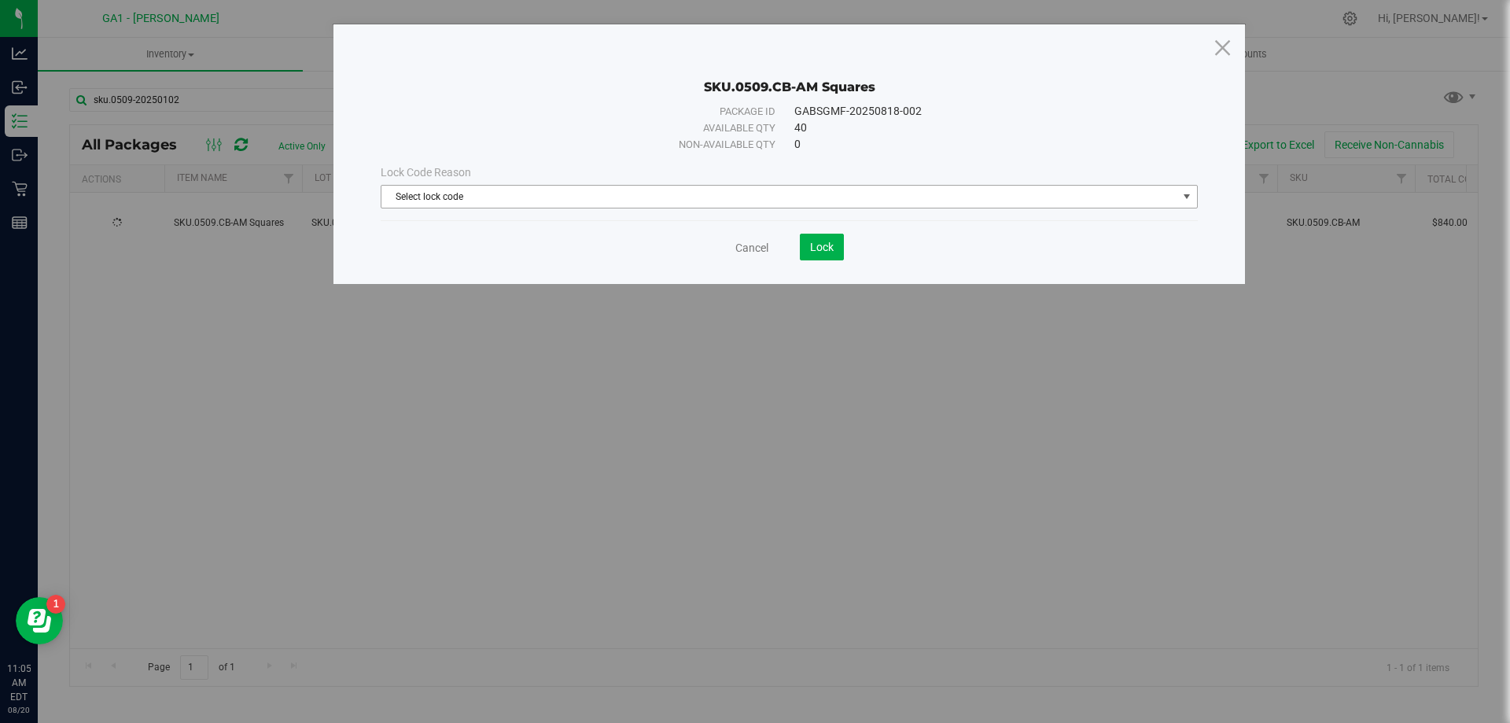
click at [742, 197] on span "Select lock code" at bounding box center [779, 197] width 796 height 22
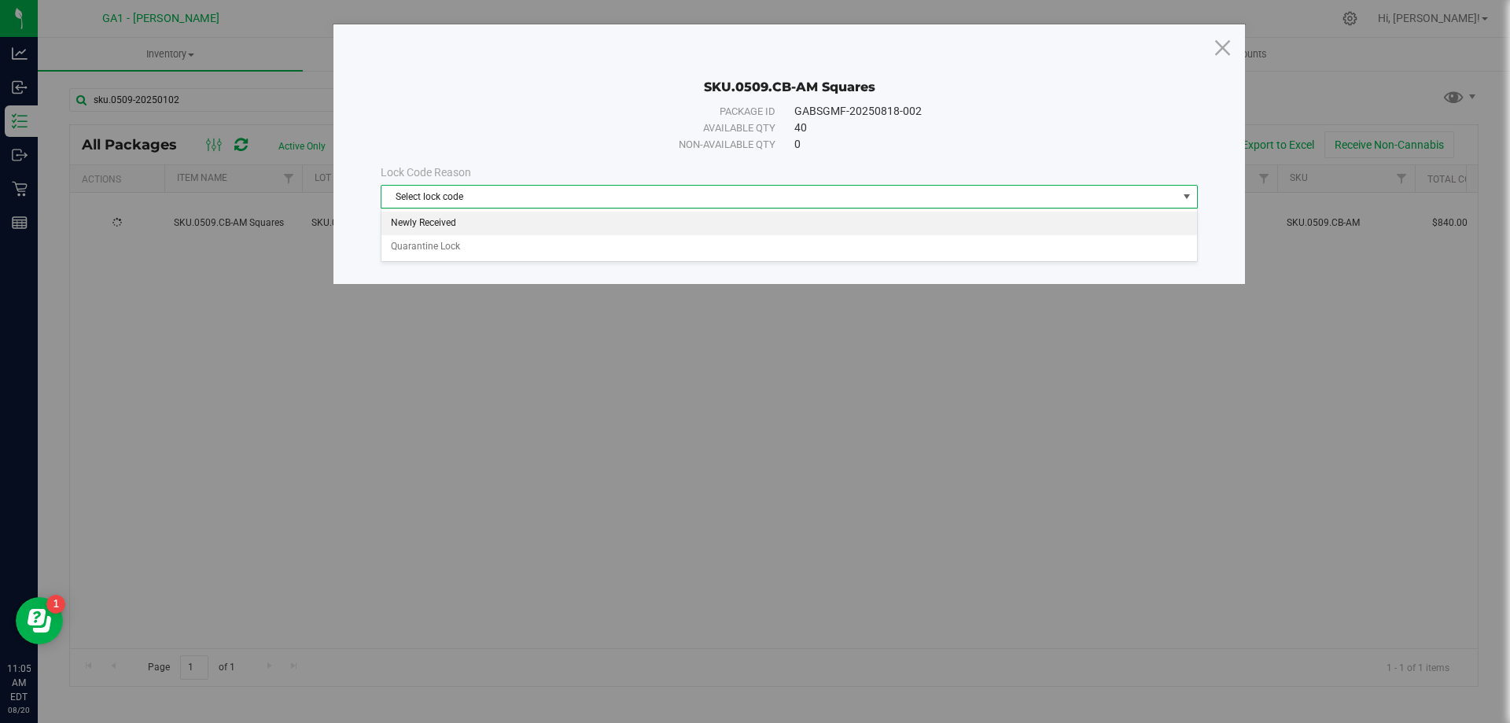
click at [651, 226] on li "Newly Received" at bounding box center [788, 224] width 815 height 24
click at [810, 243] on span "Lock" at bounding box center [822, 247] width 24 height 13
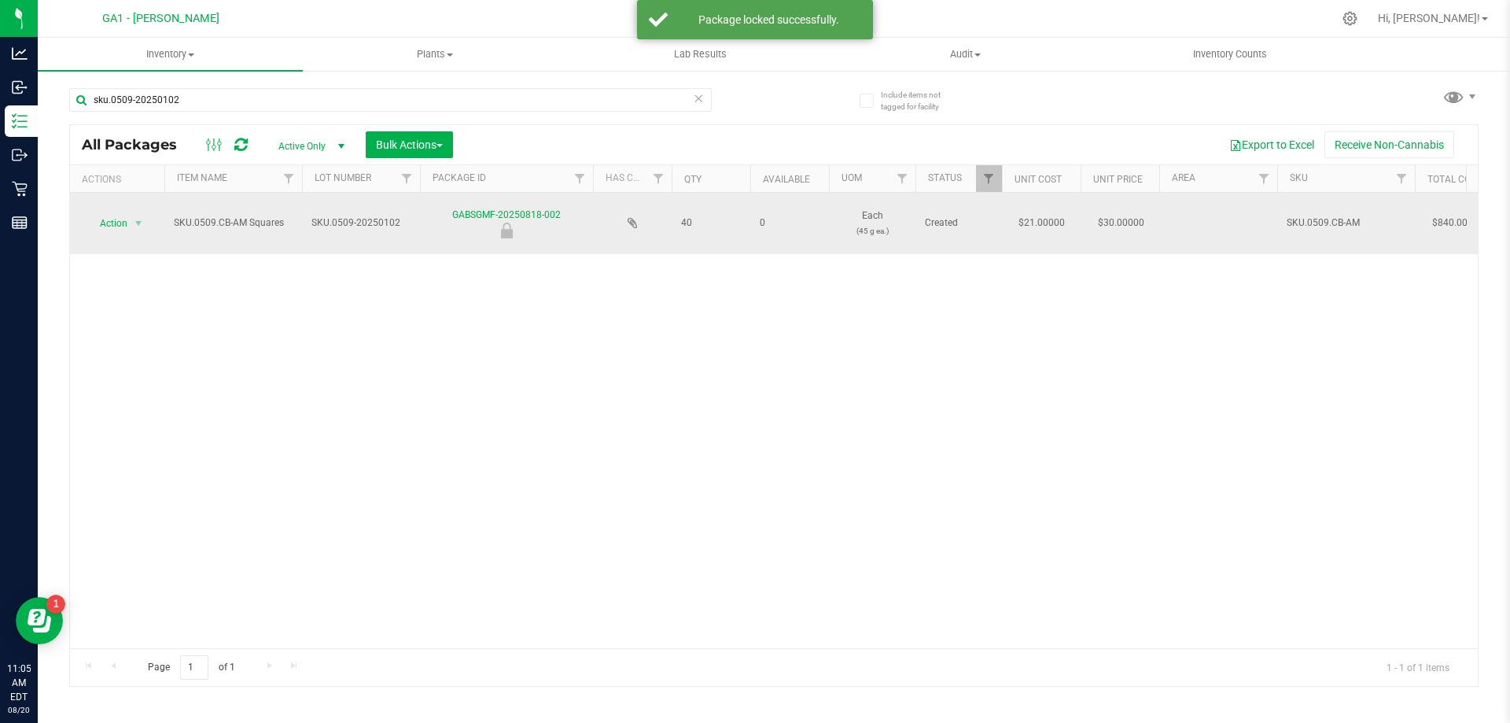
click at [148, 217] on span "select" at bounding box center [139, 223] width 20 height 22
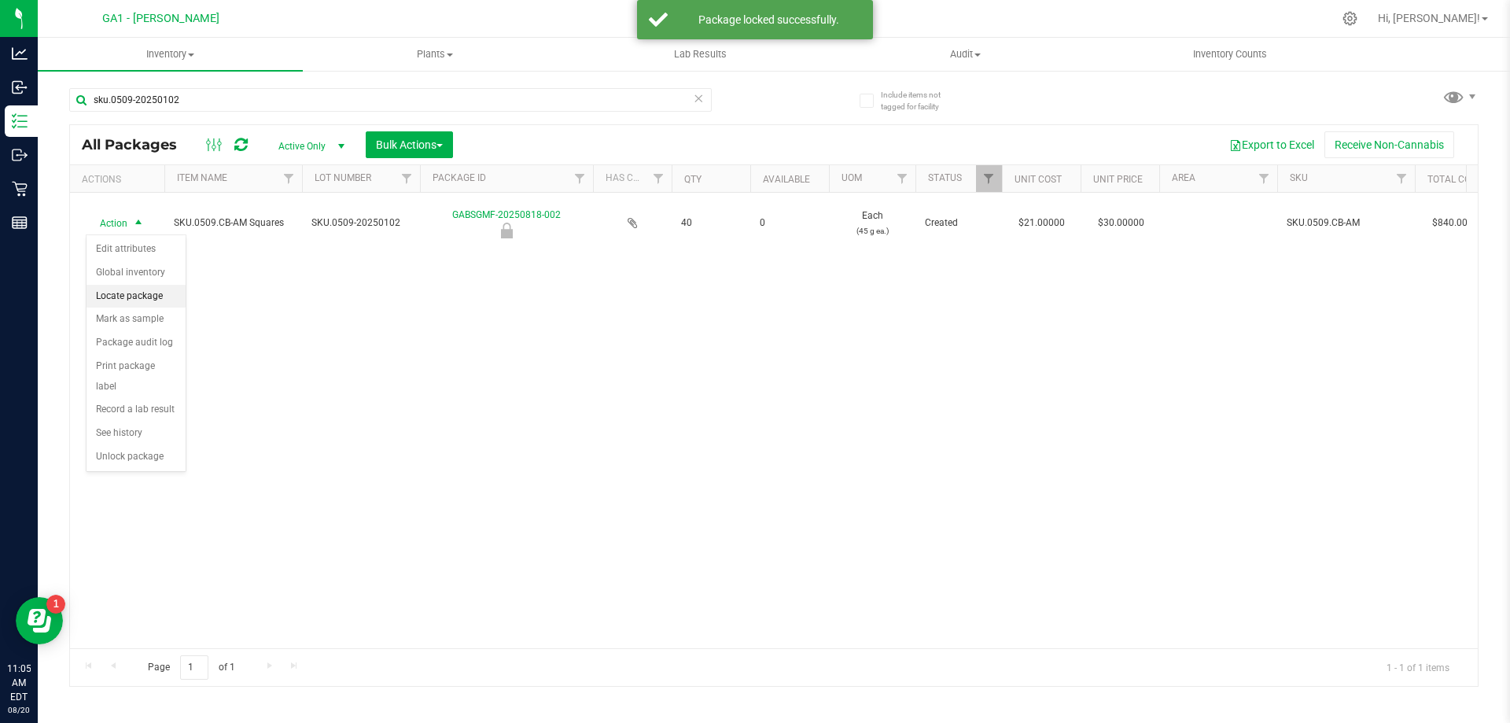
click at [145, 292] on li "Locate package" at bounding box center [136, 297] width 99 height 24
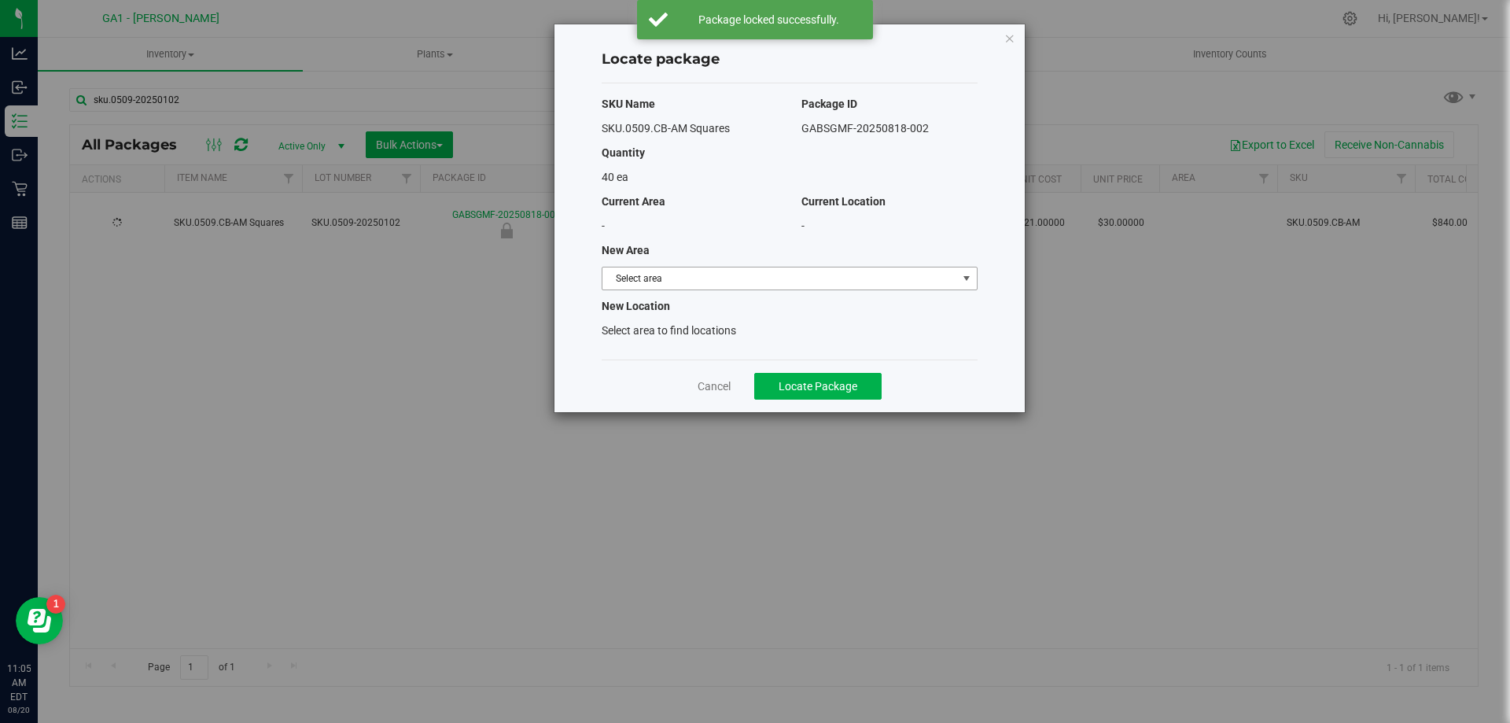
click at [715, 277] on span "Select area" at bounding box center [779, 278] width 355 height 22
click at [672, 322] on li "Vault - Secure Storage" at bounding box center [789, 329] width 374 height 24
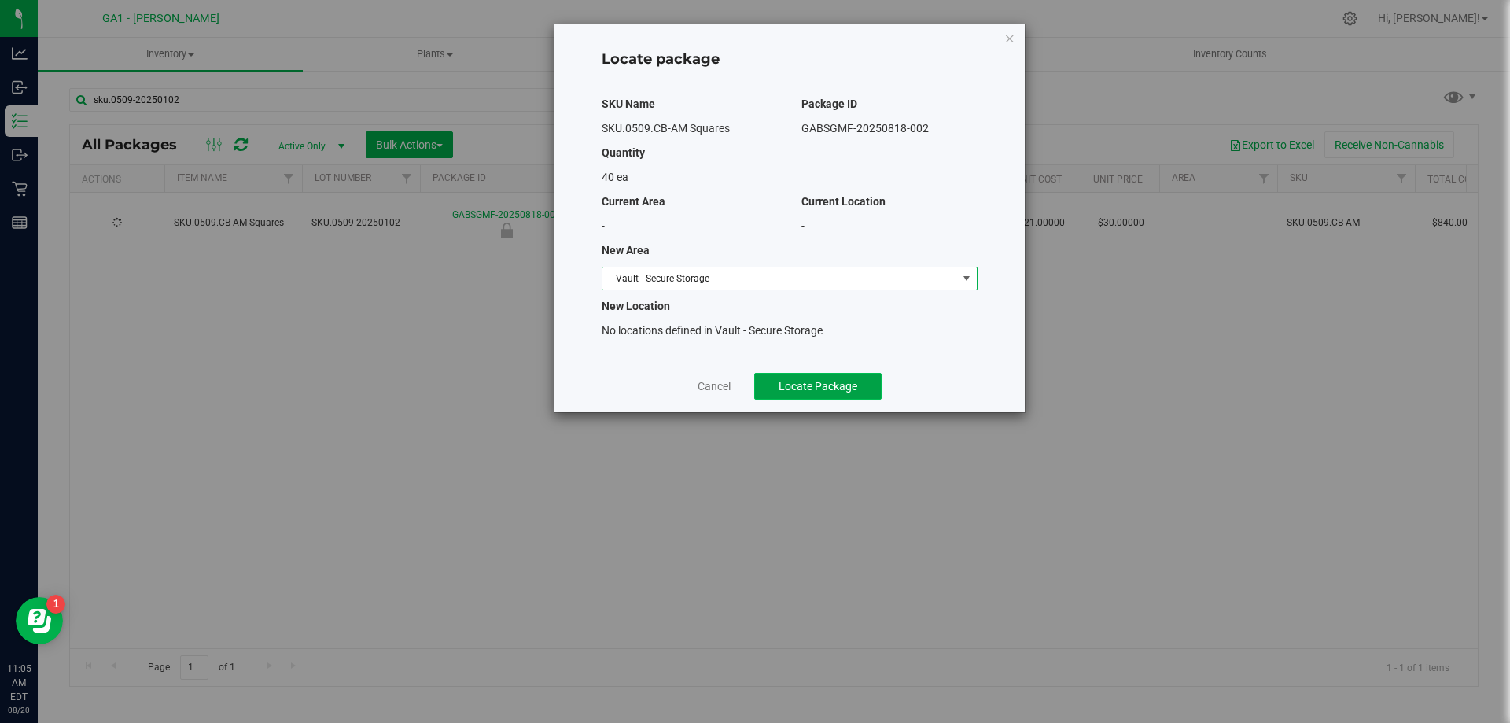
click at [783, 388] on span "Locate Package" at bounding box center [818, 386] width 79 height 13
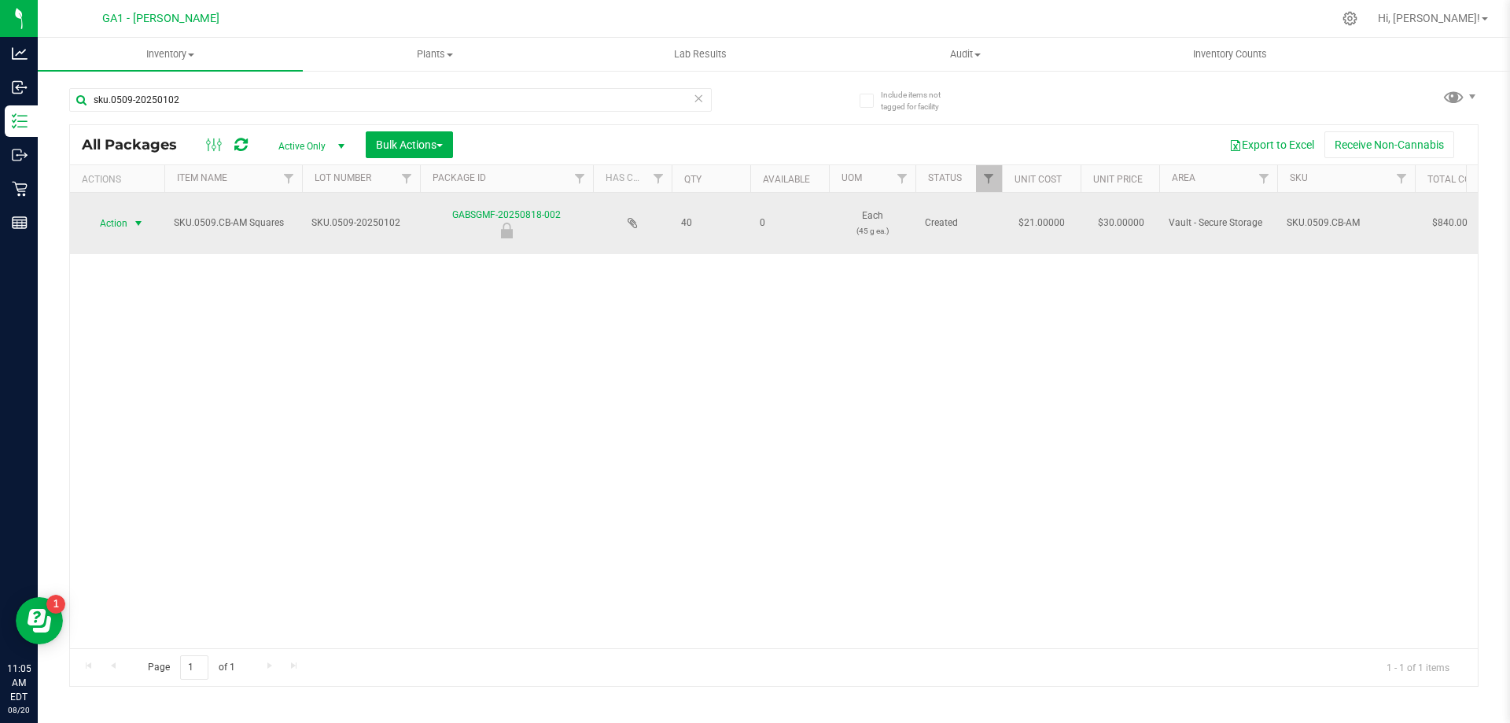
click at [128, 224] on span "Action" at bounding box center [117, 223] width 63 height 22
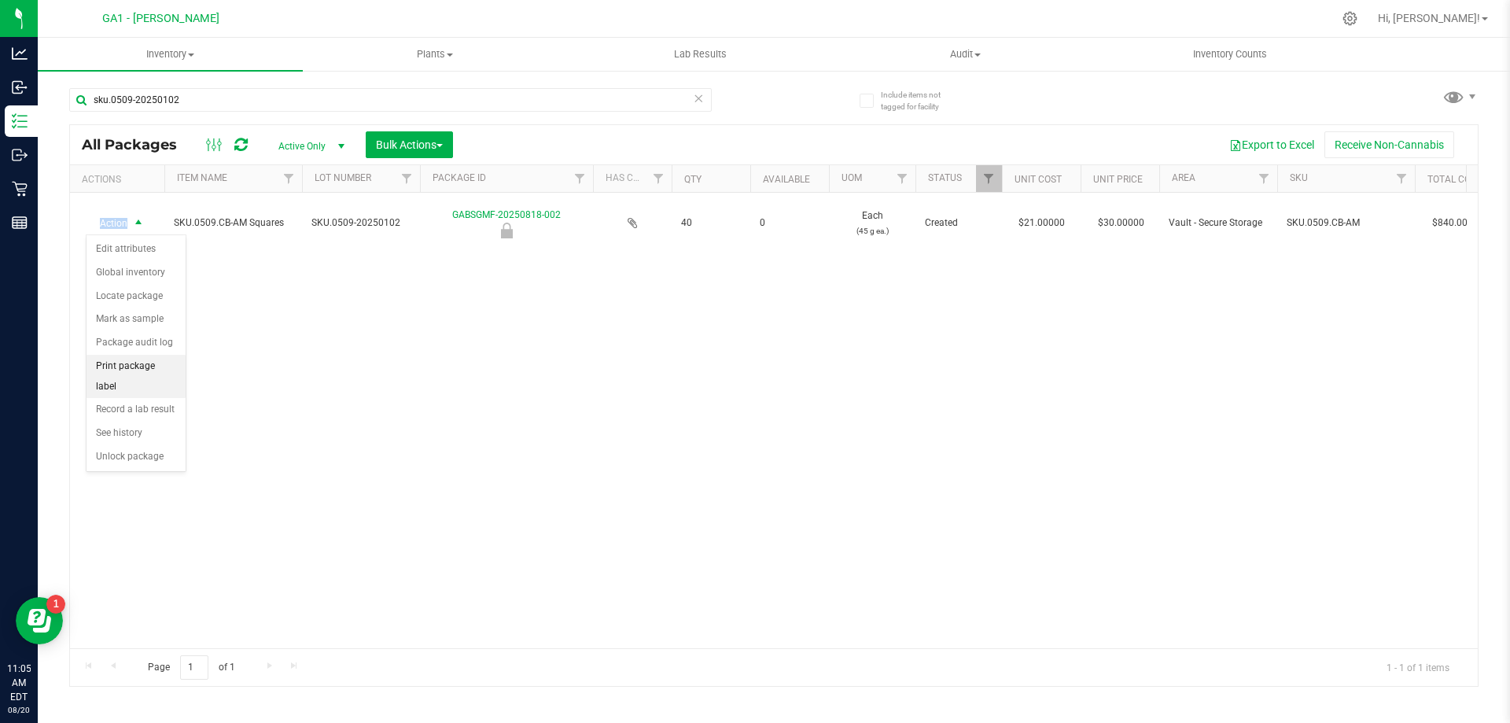
click at [143, 362] on li "Print package label" at bounding box center [136, 376] width 99 height 43
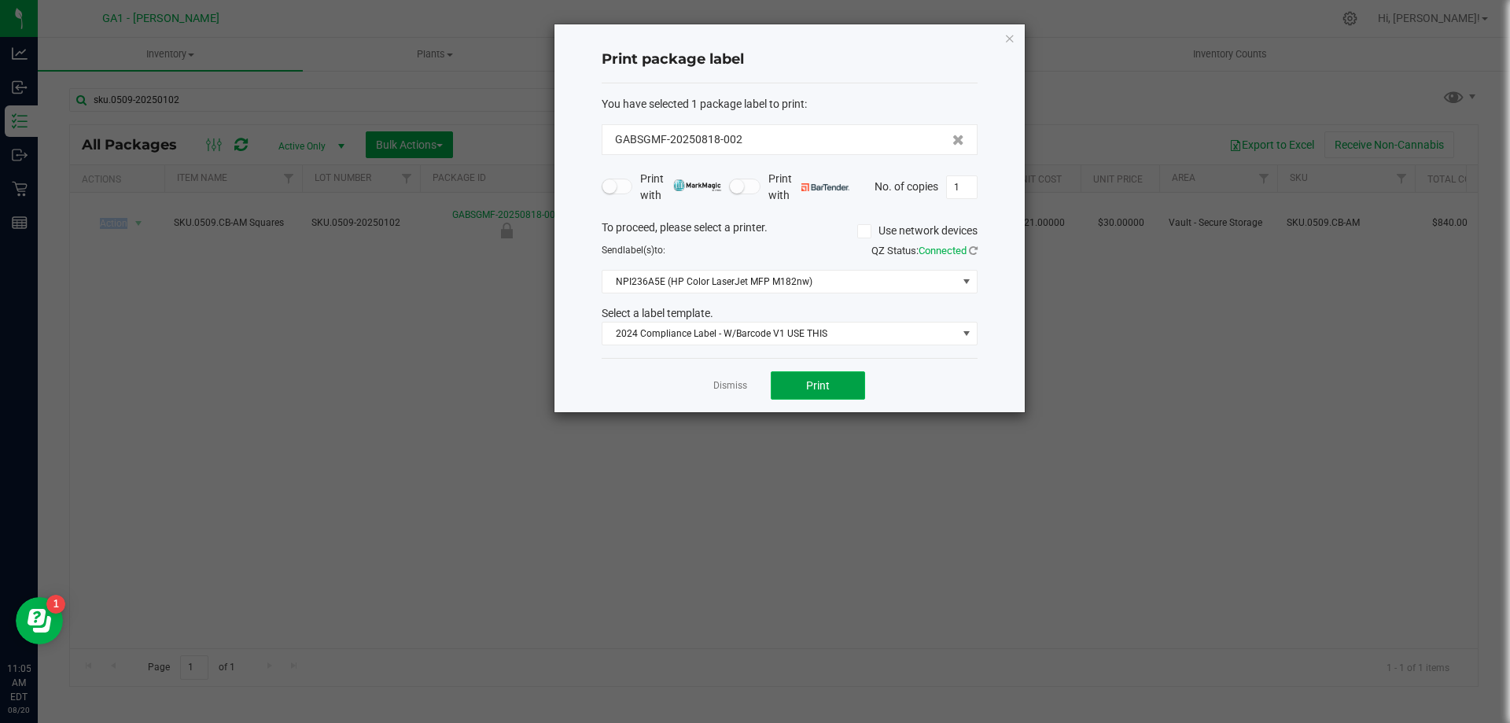
click at [831, 380] on button "Print" at bounding box center [818, 385] width 94 height 28
click at [812, 386] on span "Print" at bounding box center [818, 385] width 24 height 13
